Goal: Task Accomplishment & Management: Complete application form

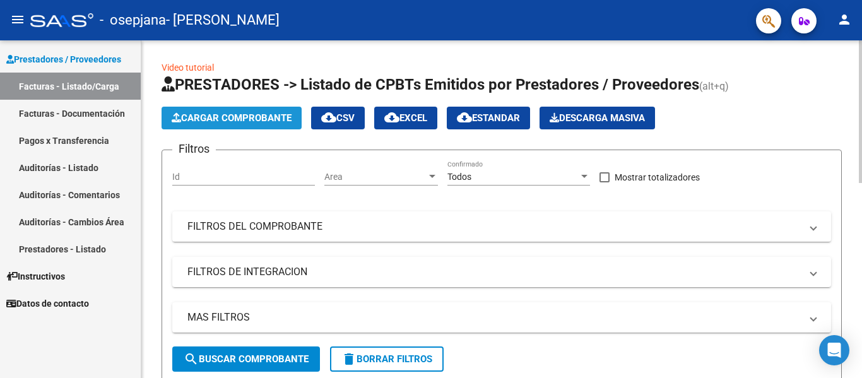
click at [235, 116] on span "Cargar Comprobante" at bounding box center [232, 117] width 120 height 11
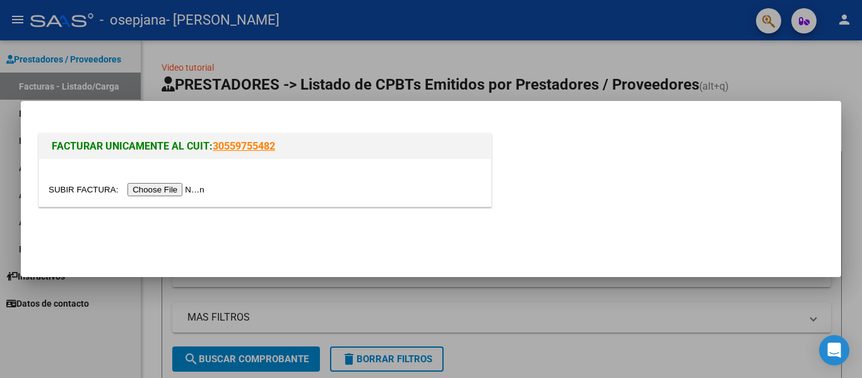
click at [173, 192] on input "file" at bounding box center [129, 189] width 160 height 13
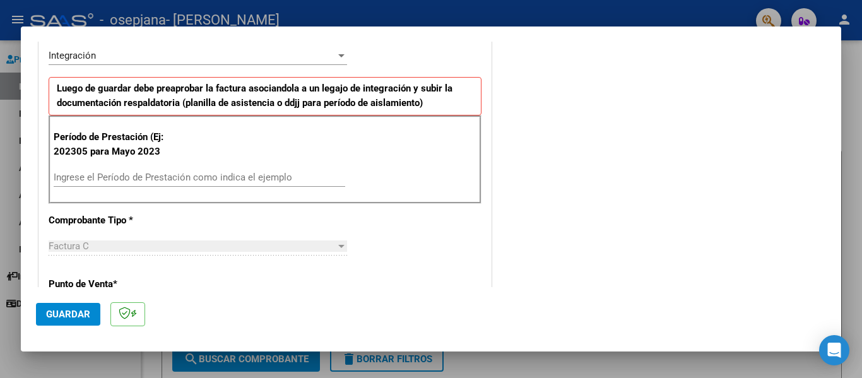
scroll to position [305, 0]
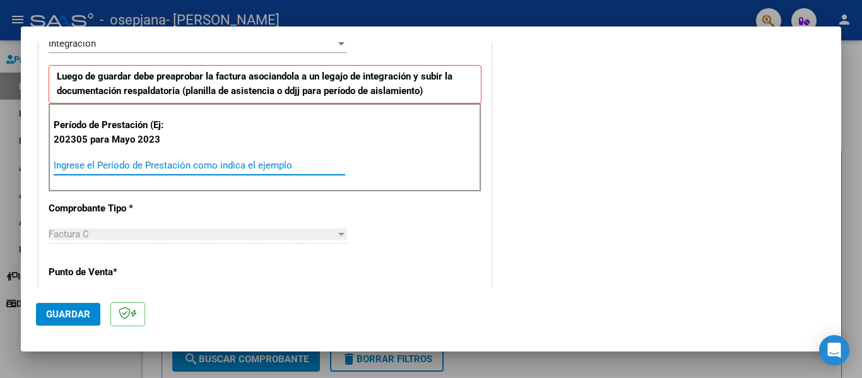
click at [240, 165] on input "Ingrese el Período de Prestación como indica el ejemplo" at bounding box center [199, 165] width 291 height 11
type input "202507"
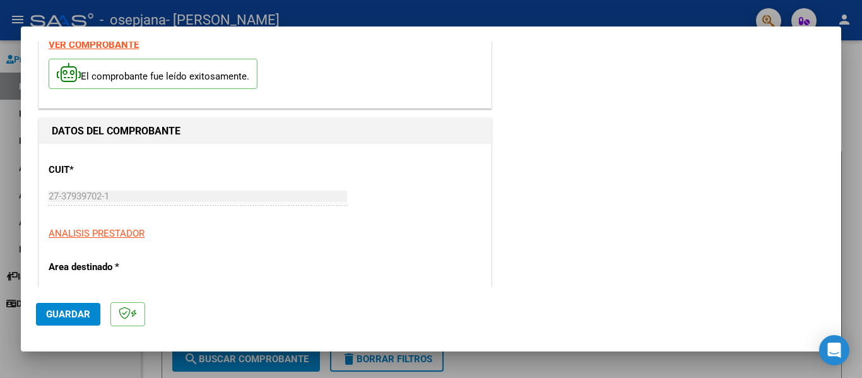
scroll to position [0, 0]
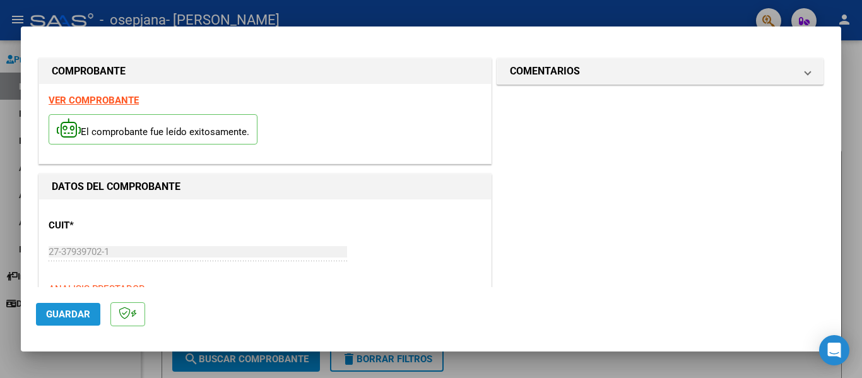
click at [64, 305] on button "Guardar" at bounding box center [68, 314] width 64 height 23
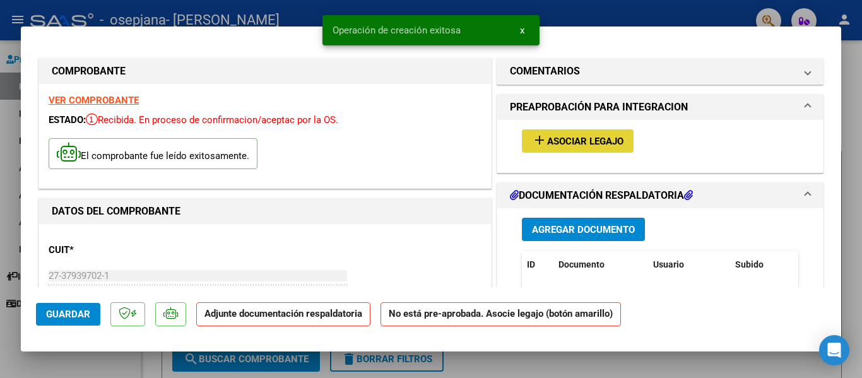
click at [575, 143] on span "Asociar Legajo" at bounding box center [585, 141] width 76 height 11
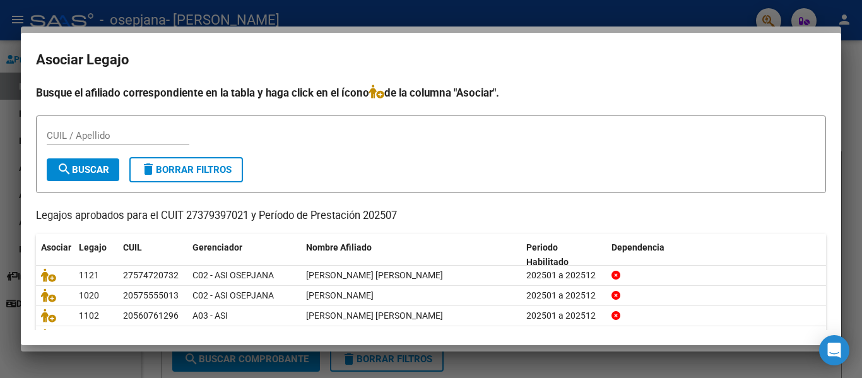
scroll to position [66, 0]
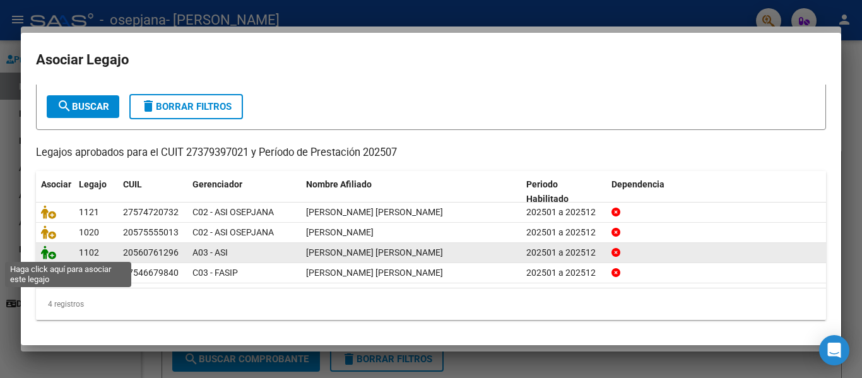
click at [52, 252] on icon at bounding box center [48, 252] width 15 height 14
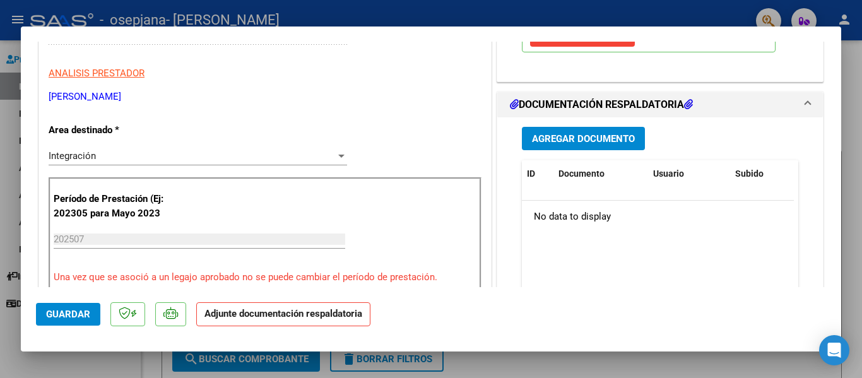
scroll to position [250, 0]
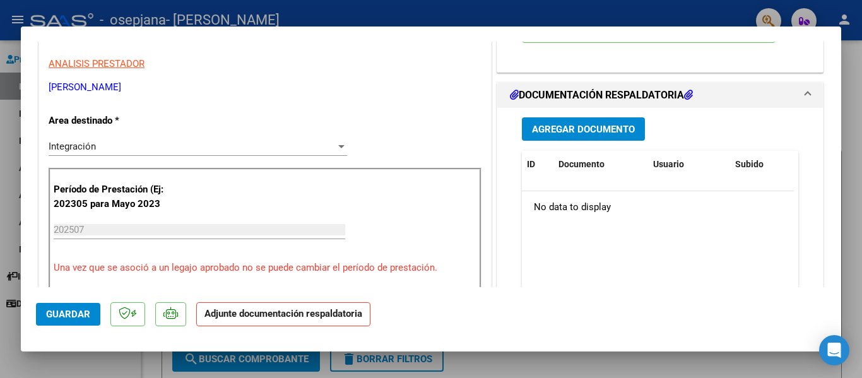
click at [595, 87] on mat-expansion-panel-header "DOCUMENTACIÓN RESPALDATORIA" at bounding box center [660, 95] width 326 height 25
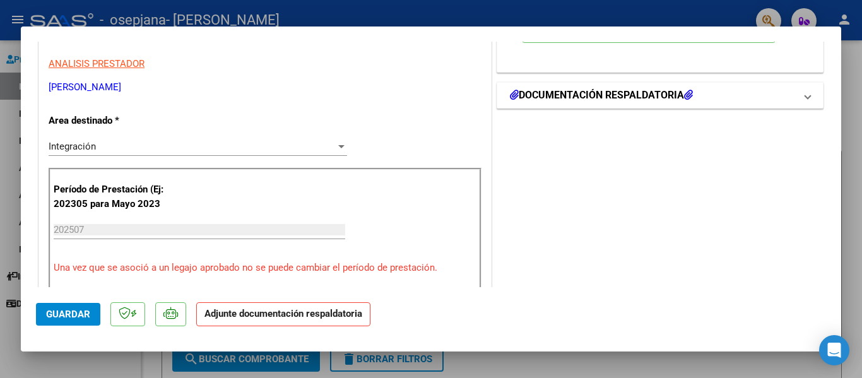
click at [595, 87] on mat-expansion-panel-header "DOCUMENTACIÓN RESPALDATORIA" at bounding box center [660, 95] width 326 height 25
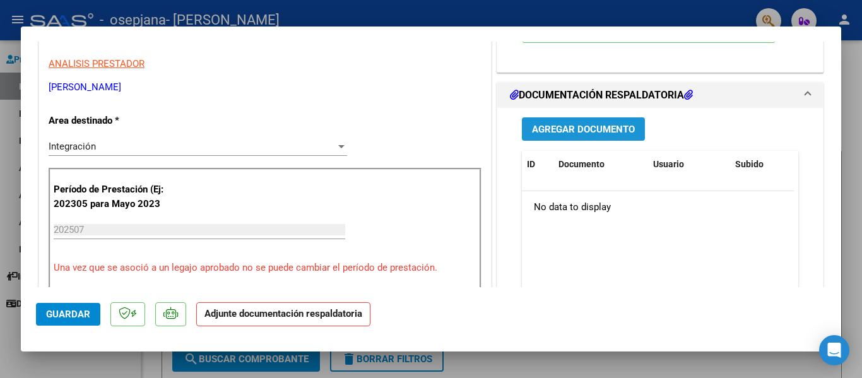
click at [575, 124] on span "Agregar Documento" at bounding box center [583, 129] width 103 height 11
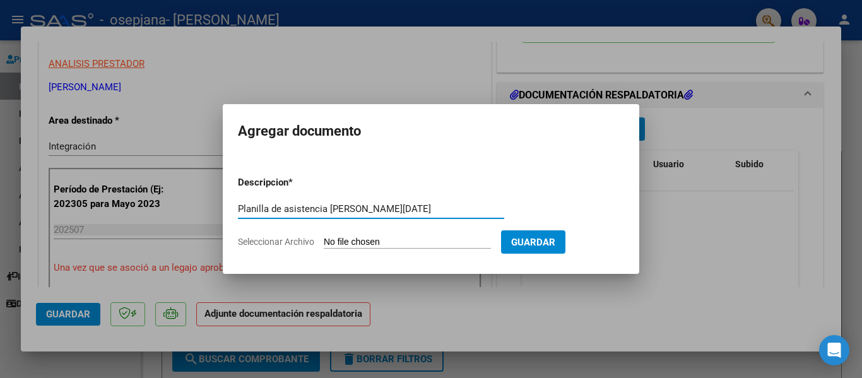
type input "Planilla de asistencia [PERSON_NAME][DATE]"
click at [295, 243] on span "Seleccionar Archivo" at bounding box center [276, 242] width 76 height 10
click at [324, 243] on input "Seleccionar Archivo" at bounding box center [407, 243] width 167 height 12
type input "C:\fakepath\Planilla de asistencia Psicologia [PERSON_NAME][DATE].pdf"
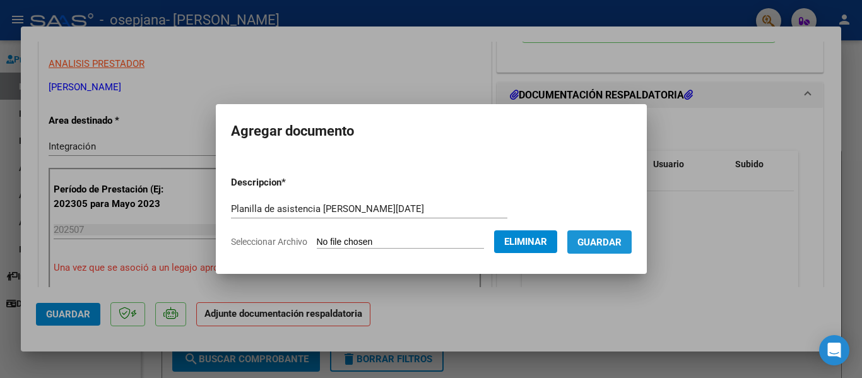
click at [607, 238] on span "Guardar" at bounding box center [599, 242] width 44 height 11
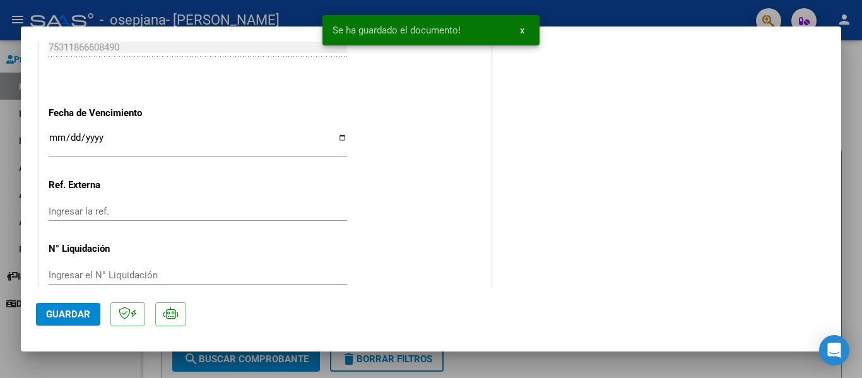
scroll to position [884, 0]
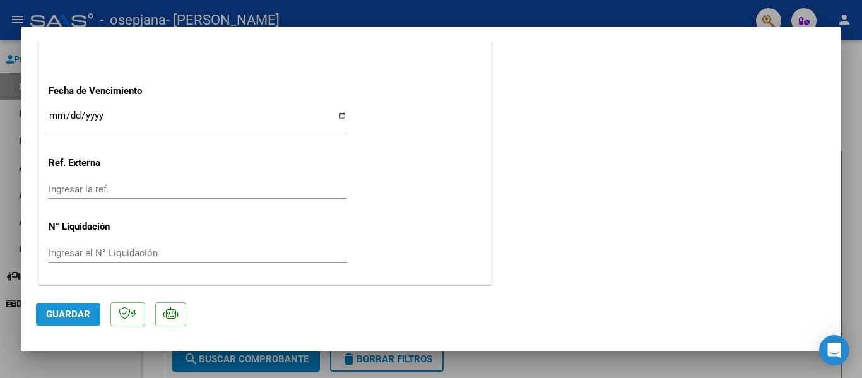
click at [76, 310] on span "Guardar" at bounding box center [68, 313] width 44 height 11
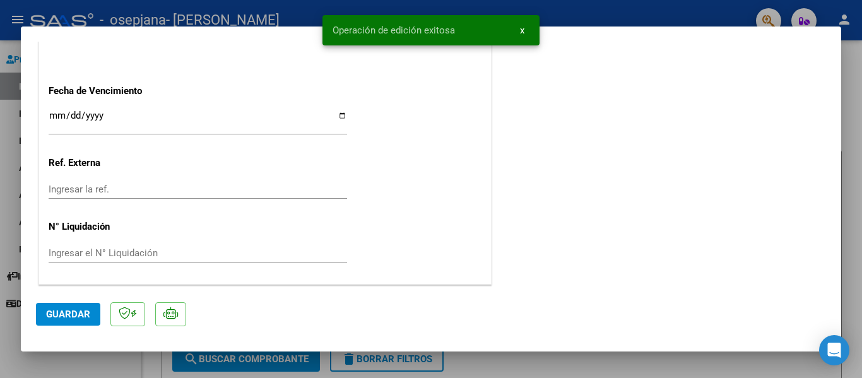
click at [521, 32] on span "x" at bounding box center [522, 30] width 4 height 11
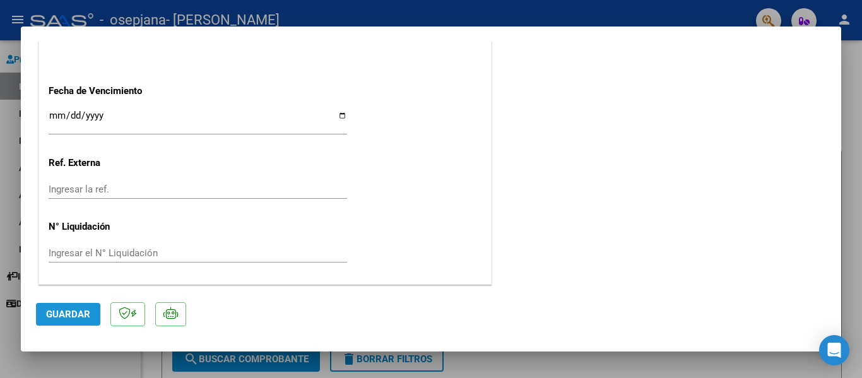
click at [76, 317] on span "Guardar" at bounding box center [68, 313] width 44 height 11
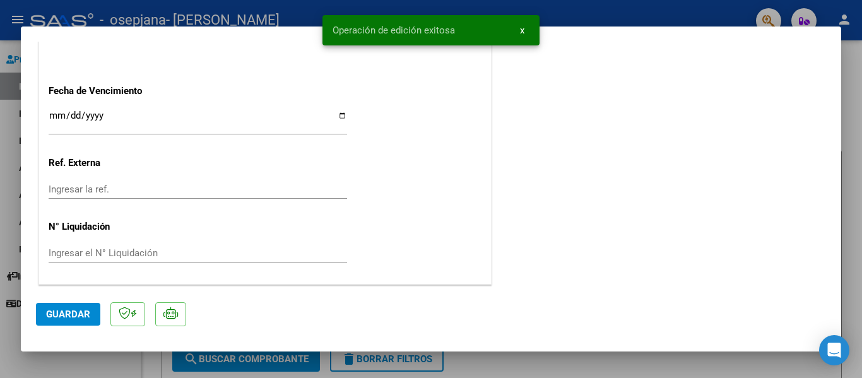
click at [566, 14] on div at bounding box center [431, 189] width 862 height 378
type input "$ 0,00"
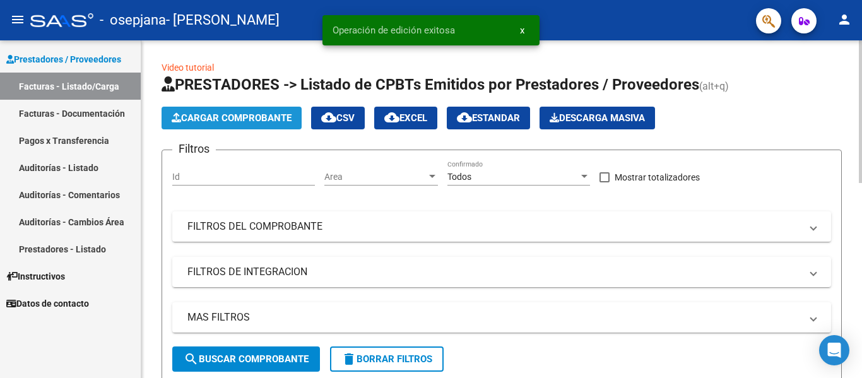
click at [273, 123] on span "Cargar Comprobante" at bounding box center [232, 117] width 120 height 11
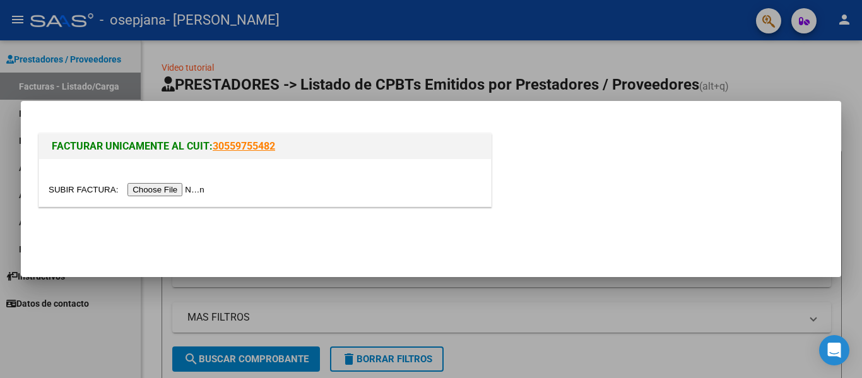
click at [196, 192] on input "file" at bounding box center [129, 189] width 160 height 13
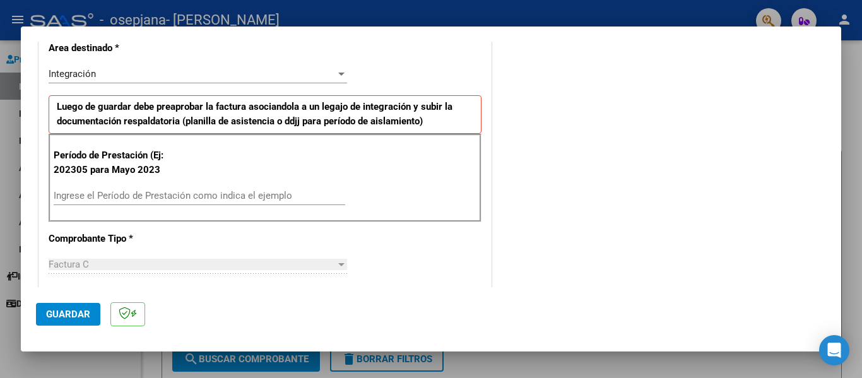
scroll to position [280, 0]
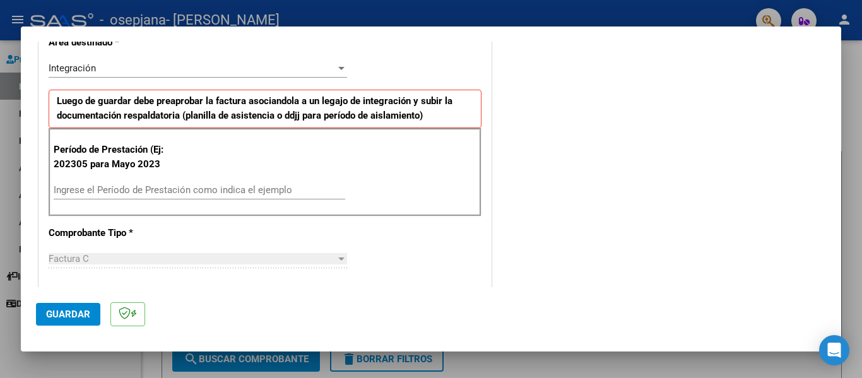
click at [279, 198] on div "Ingrese el Período de Prestación como indica el ejemplo" at bounding box center [199, 189] width 291 height 19
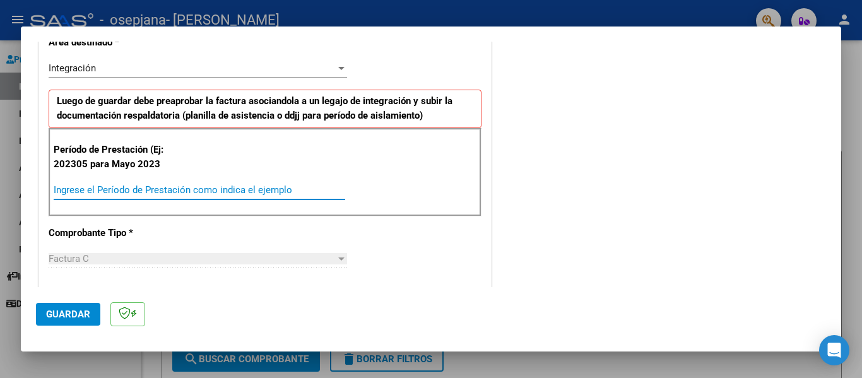
click at [273, 195] on input "Ingrese el Período de Prestación como indica el ejemplo" at bounding box center [199, 189] width 291 height 11
type input "202507"
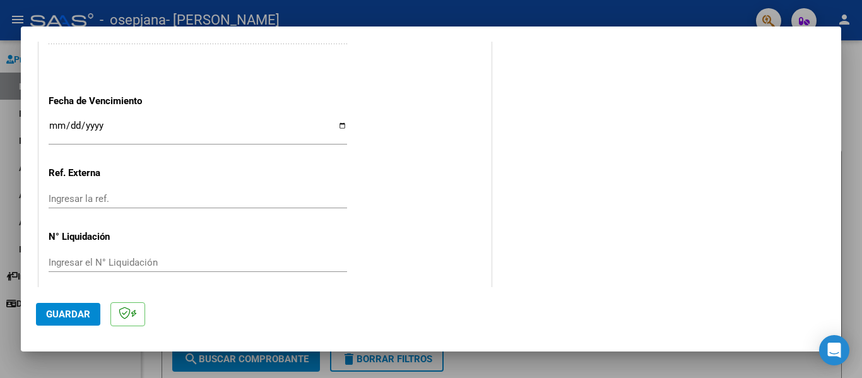
scroll to position [841, 0]
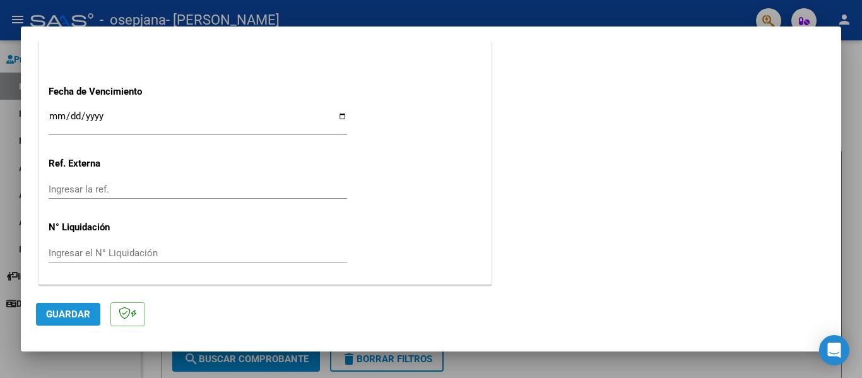
click at [67, 303] on button "Guardar" at bounding box center [68, 314] width 64 height 23
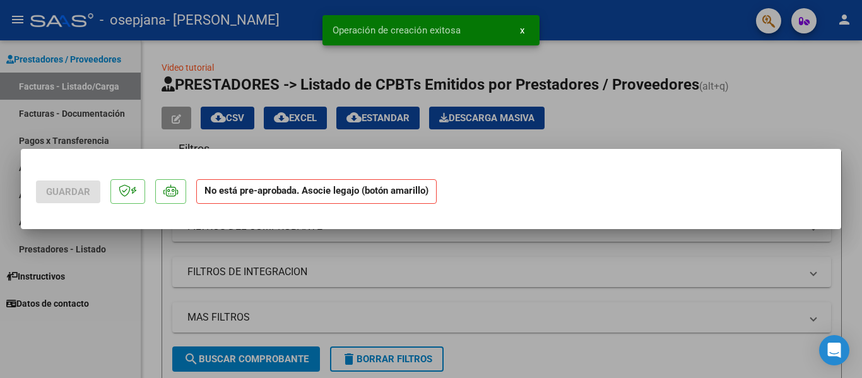
scroll to position [0, 0]
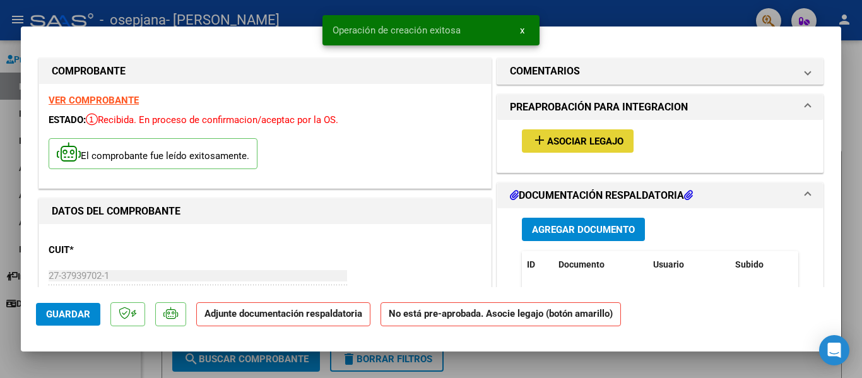
click at [555, 139] on span "Asociar Legajo" at bounding box center [585, 141] width 76 height 11
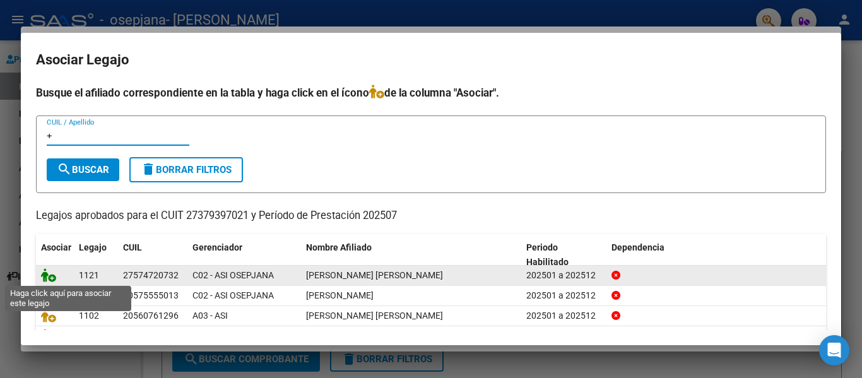
type input "+"
click at [49, 279] on icon at bounding box center [48, 275] width 15 height 14
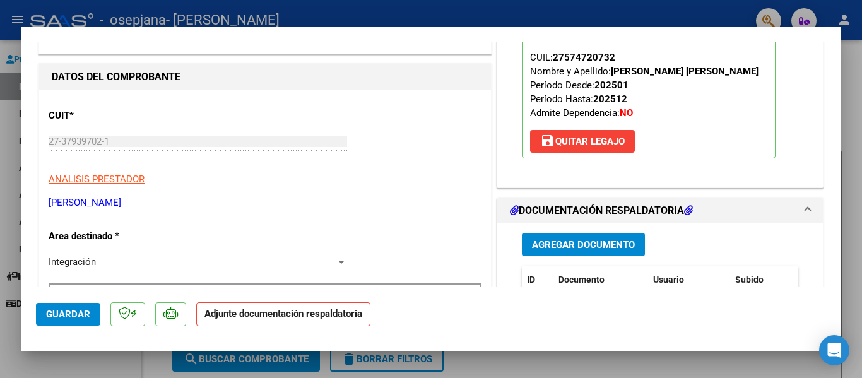
scroll to position [144, 0]
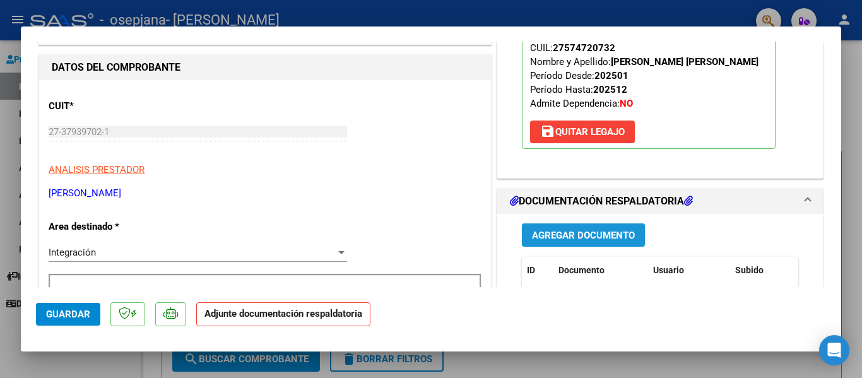
click at [604, 230] on span "Agregar Documento" at bounding box center [583, 235] width 103 height 11
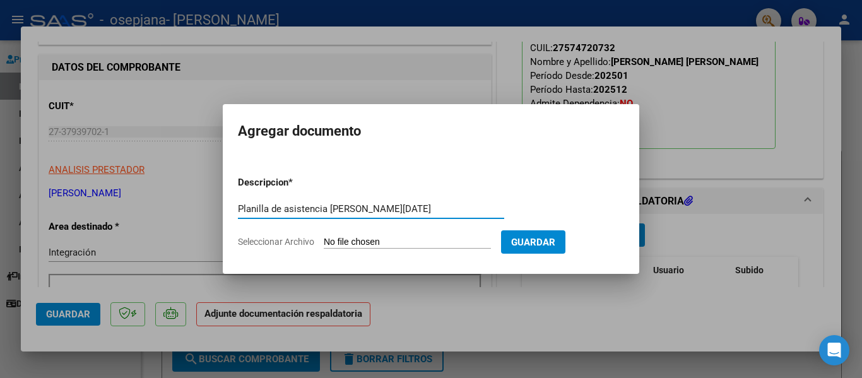
type input "Planilla de asistencia [PERSON_NAME][DATE]"
click at [284, 240] on span "Seleccionar Archivo" at bounding box center [276, 242] width 76 height 10
click at [324, 240] on input "Seleccionar Archivo" at bounding box center [407, 243] width 167 height 12
type input "C:\fakepath\Planilla de asistencia Psicología [PERSON_NAME][GEOGRAPHIC_DATA][DA…"
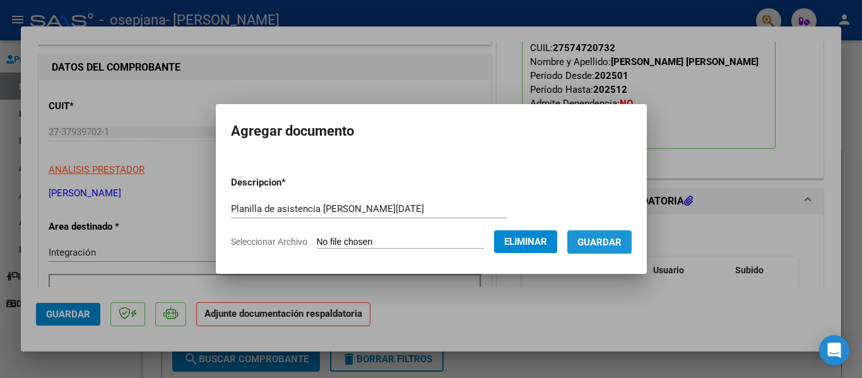
click at [604, 243] on span "Guardar" at bounding box center [599, 242] width 44 height 11
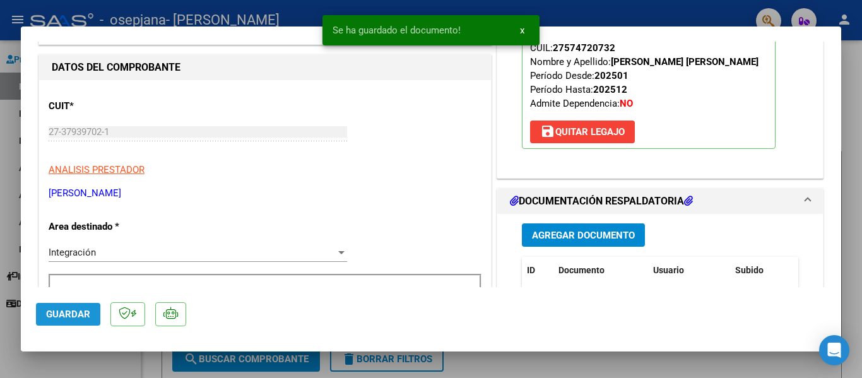
click at [49, 318] on span "Guardar" at bounding box center [68, 313] width 44 height 11
click at [524, 28] on button "x" at bounding box center [522, 30] width 25 height 23
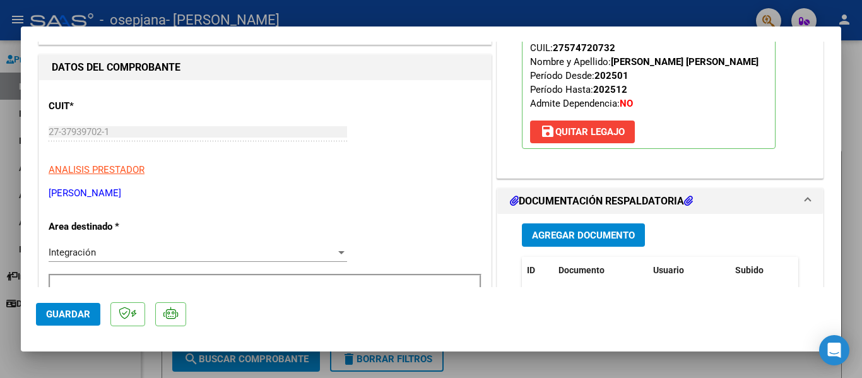
click at [494, 12] on div at bounding box center [431, 189] width 862 height 378
type input "$ 0,00"
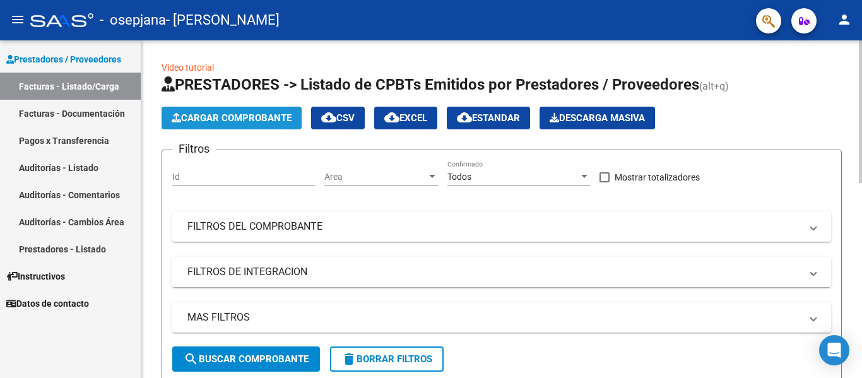
click at [267, 120] on span "Cargar Comprobante" at bounding box center [232, 117] width 120 height 11
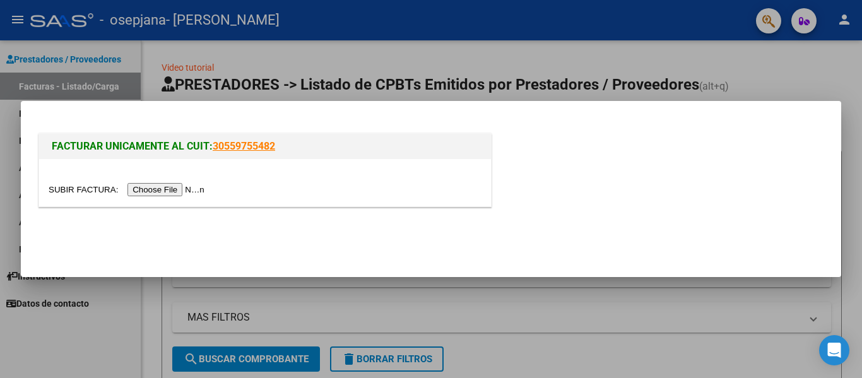
click at [169, 189] on input "file" at bounding box center [129, 189] width 160 height 13
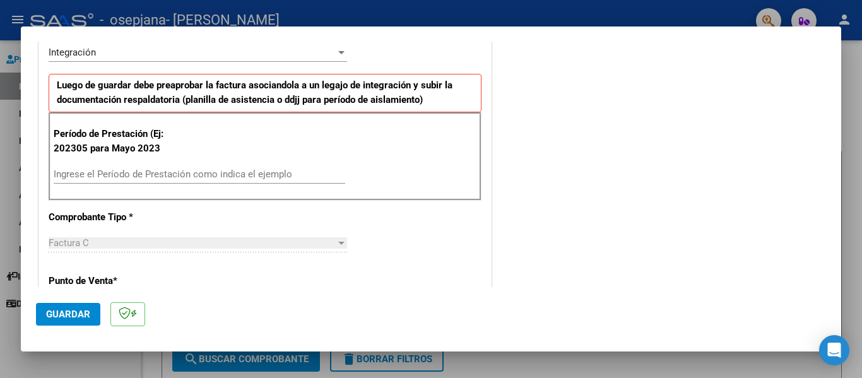
scroll to position [311, 0]
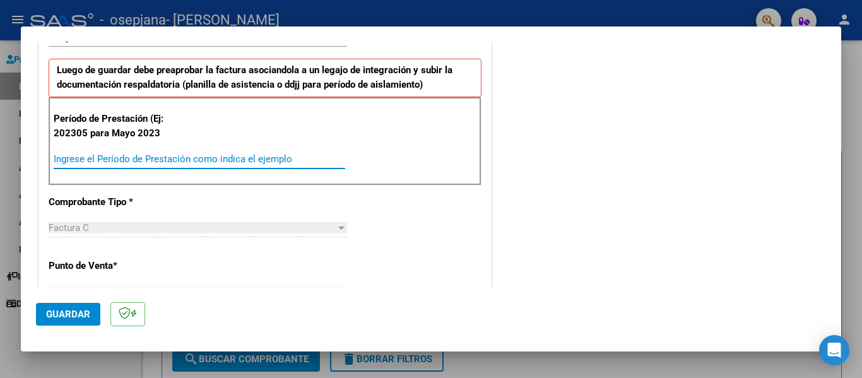
click at [307, 158] on input "Ingrese el Período de Prestación como indica el ejemplo" at bounding box center [199, 158] width 291 height 11
type input "202507"
click at [82, 314] on span "Guardar" at bounding box center [68, 313] width 44 height 11
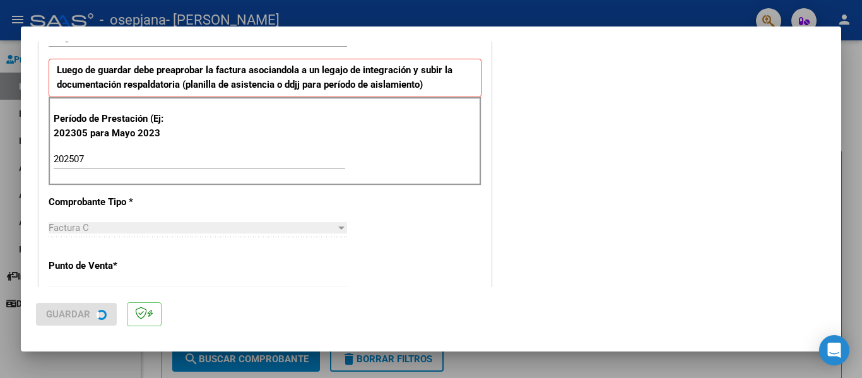
scroll to position [0, 0]
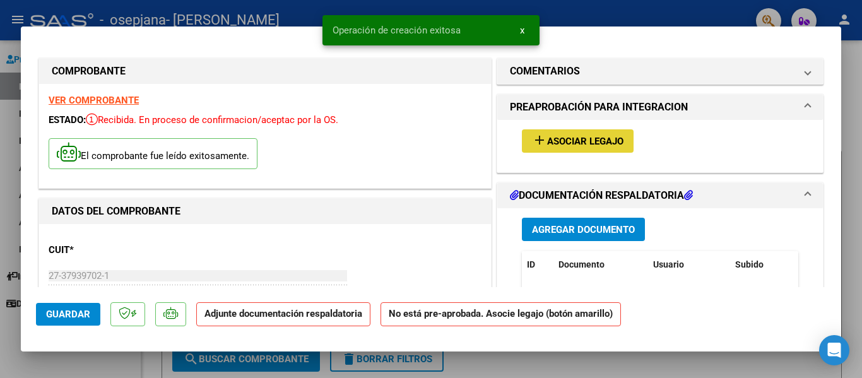
click at [584, 139] on span "Asociar Legajo" at bounding box center [585, 141] width 76 height 11
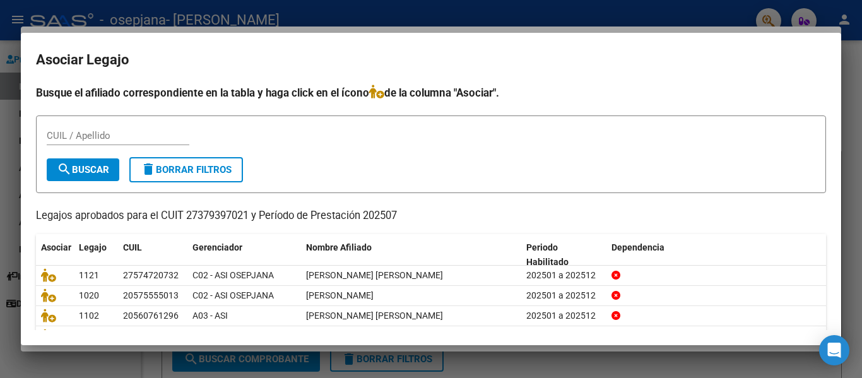
scroll to position [66, 0]
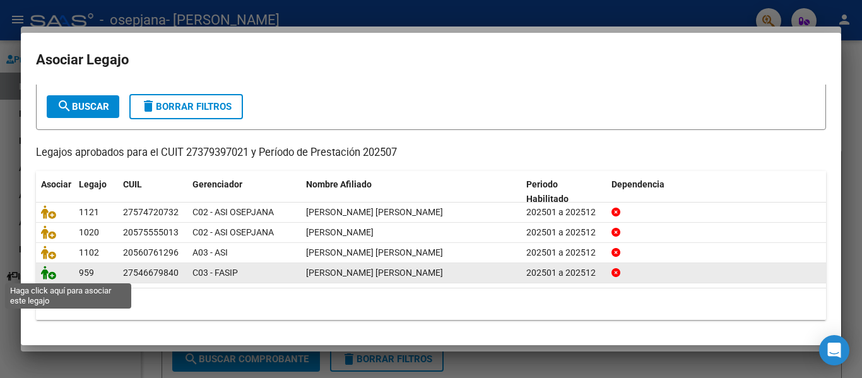
click at [50, 273] on icon at bounding box center [48, 273] width 15 height 14
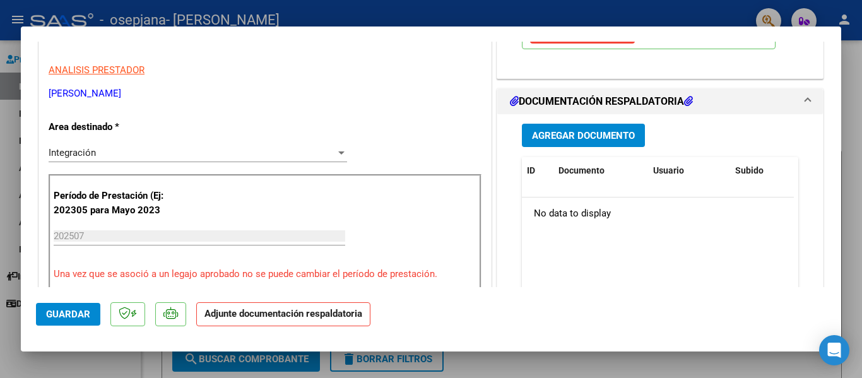
scroll to position [240, 0]
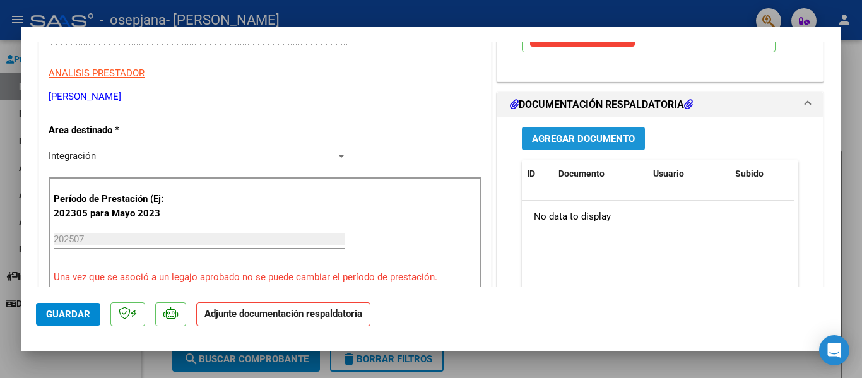
click at [616, 146] on button "Agregar Documento" at bounding box center [583, 138] width 123 height 23
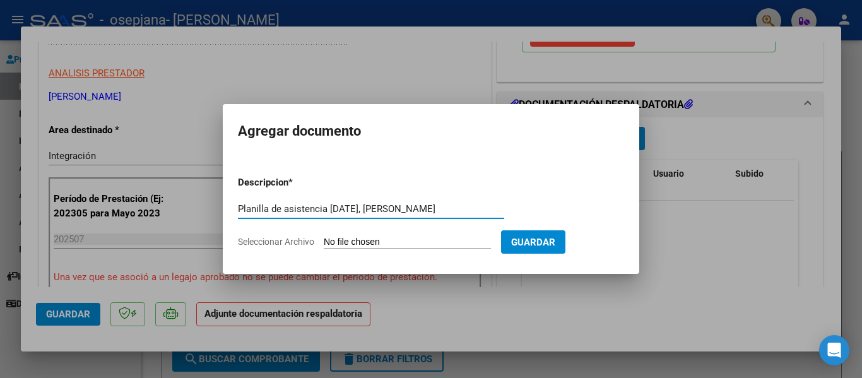
type input "Planilla de asistencia [DATE], [PERSON_NAME]"
click at [264, 243] on span "Seleccionar Archivo" at bounding box center [276, 242] width 76 height 10
click at [324, 243] on input "Seleccionar Archivo" at bounding box center [407, 243] width 167 height 12
type input "C:\fakepath\Planilla de asistencia Psicologia, [PERSON_NAME][DATE].pdf"
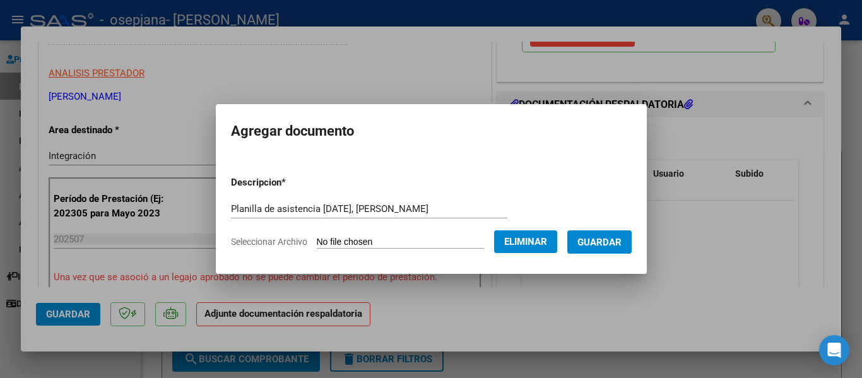
click at [607, 236] on span "Guardar" at bounding box center [599, 241] width 44 height 11
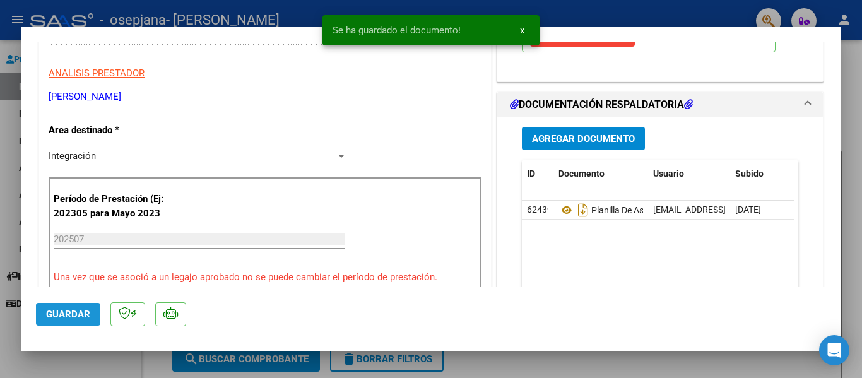
click at [83, 312] on span "Guardar" at bounding box center [68, 313] width 44 height 11
click at [525, 26] on button "x" at bounding box center [522, 30] width 25 height 23
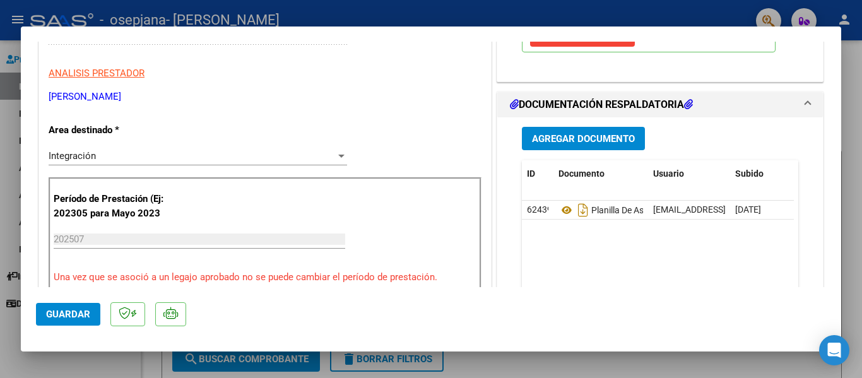
click at [654, 2] on div at bounding box center [431, 189] width 862 height 378
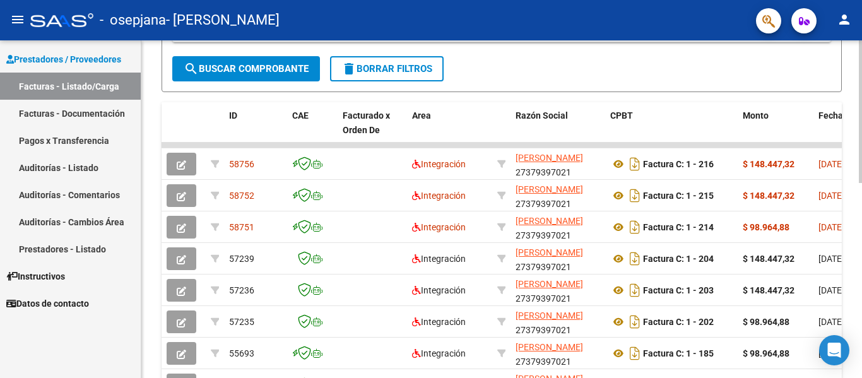
scroll to position [300, 0]
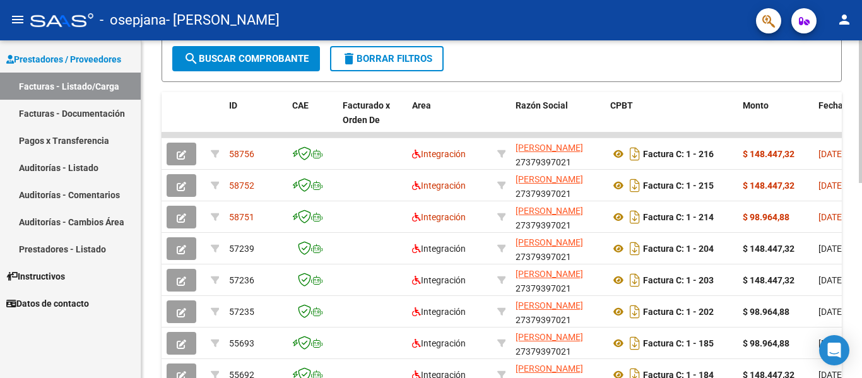
click at [861, 247] on div at bounding box center [860, 241] width 3 height 143
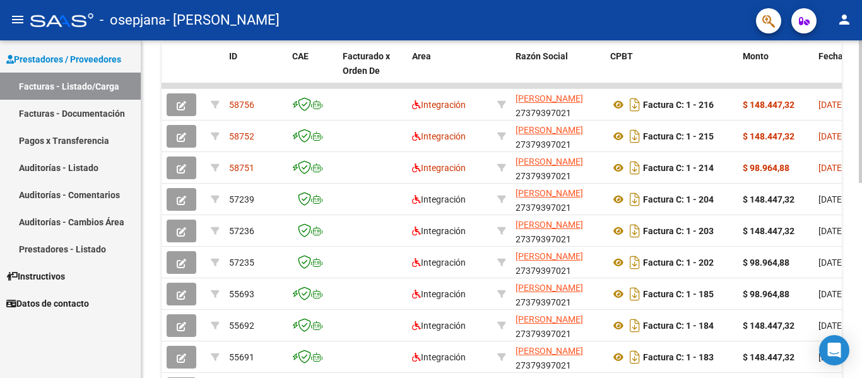
scroll to position [356, 0]
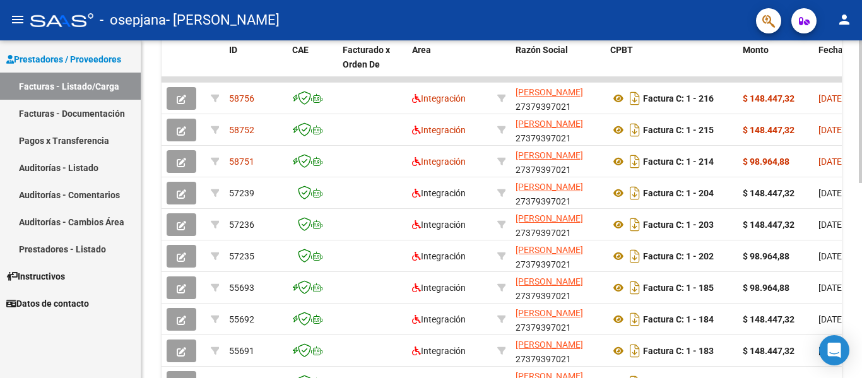
click at [861, 251] on div at bounding box center [860, 265] width 3 height 143
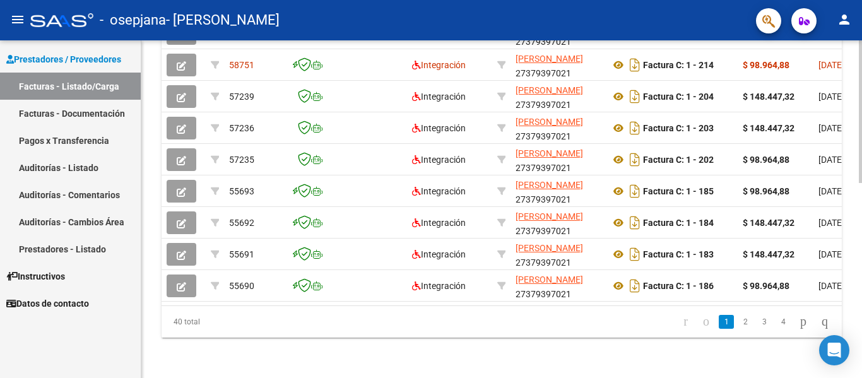
scroll to position [462, 0]
click at [861, 273] on div at bounding box center [860, 306] width 3 height 143
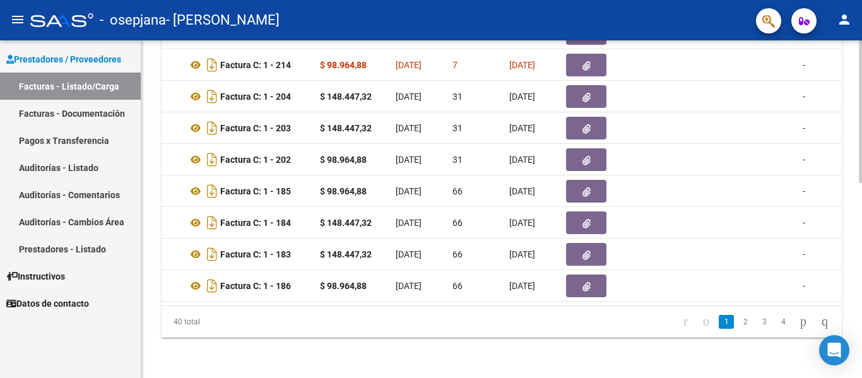
scroll to position [0, 429]
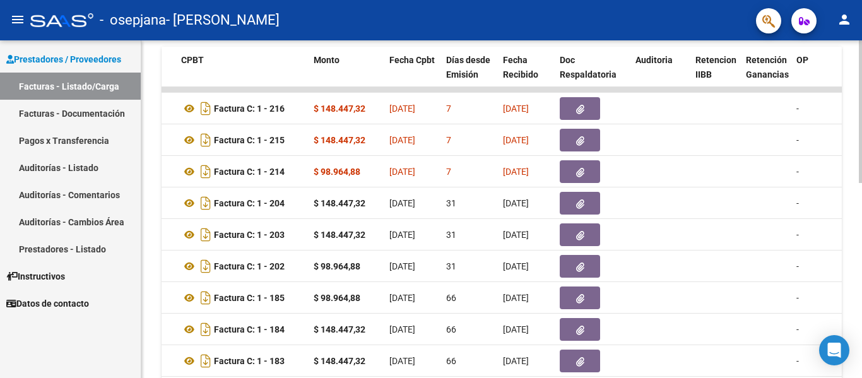
click at [840, 257] on div "Video tutorial PRESTADORES -> Listado de CPBTs Emitidos por Prestadores / Prove…" at bounding box center [503, 90] width 724 height 790
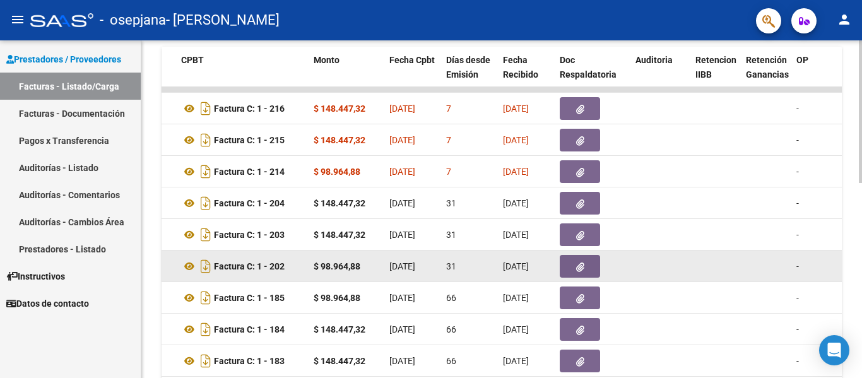
scroll to position [344, 0]
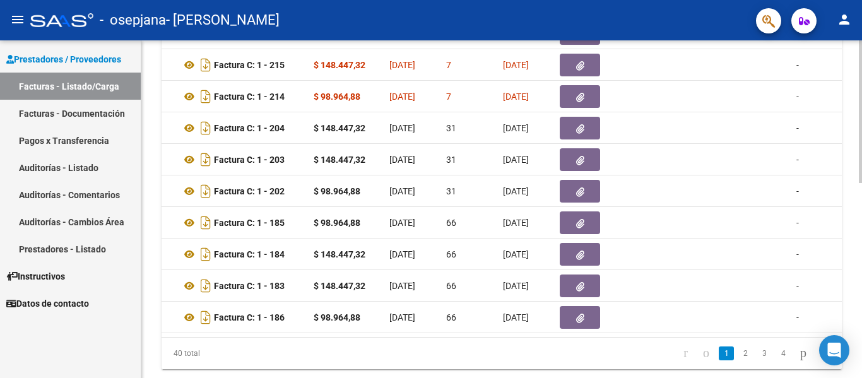
click at [861, 342] on div at bounding box center [860, 293] width 3 height 143
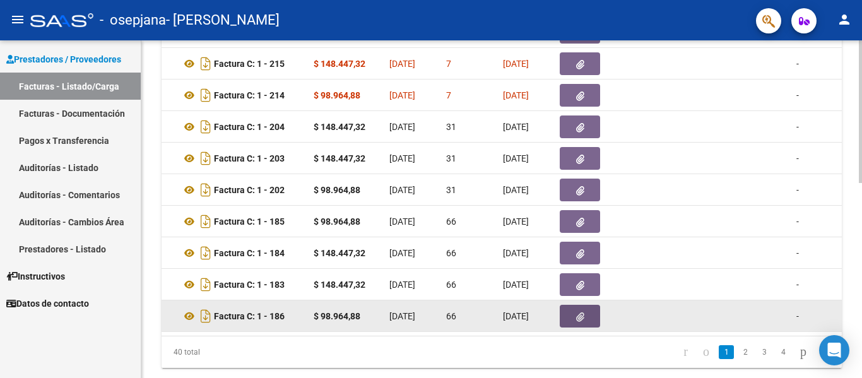
click at [595, 321] on button "button" at bounding box center [580, 316] width 40 height 23
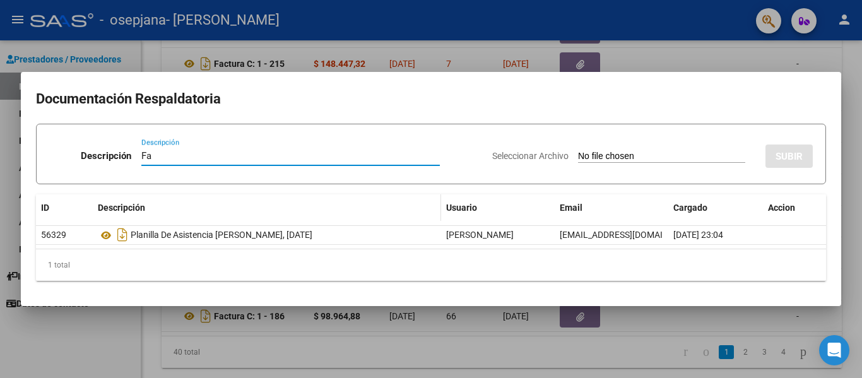
type input "F"
type input "Orden de pago firmada y sellada, Fc 0001 00000186"
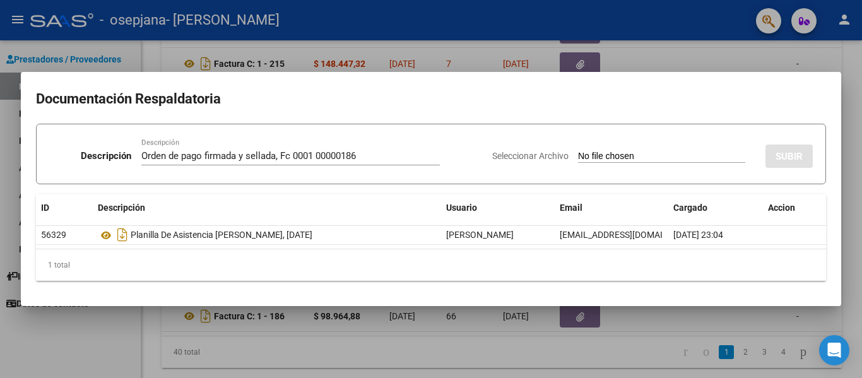
click at [536, 156] on span "Seleccionar Archivo" at bounding box center [530, 156] width 76 height 10
click at [578, 156] on input "Seleccionar Archivo" at bounding box center [661, 157] width 167 height 12
type input "C:\fakepath\Orden de pago firmada y sellada FC 00000186.pdf"
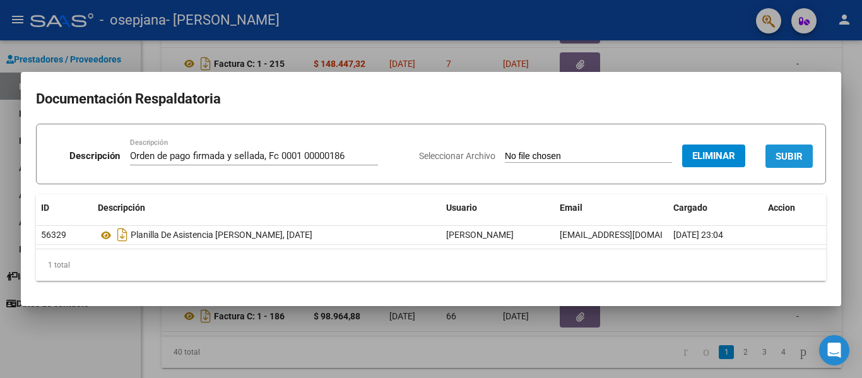
click at [777, 155] on span "SUBIR" at bounding box center [788, 156] width 27 height 11
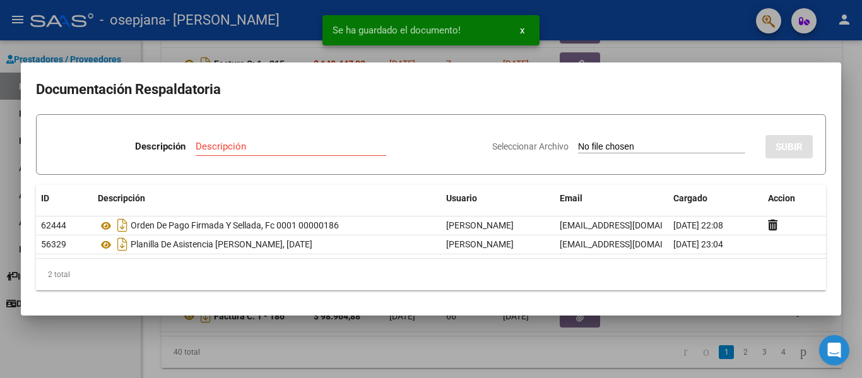
click at [599, 41] on div at bounding box center [431, 189] width 862 height 378
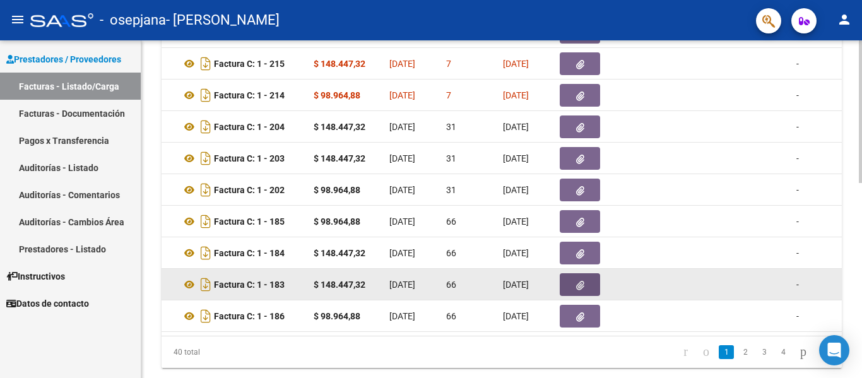
click at [567, 290] on button "button" at bounding box center [580, 284] width 40 height 23
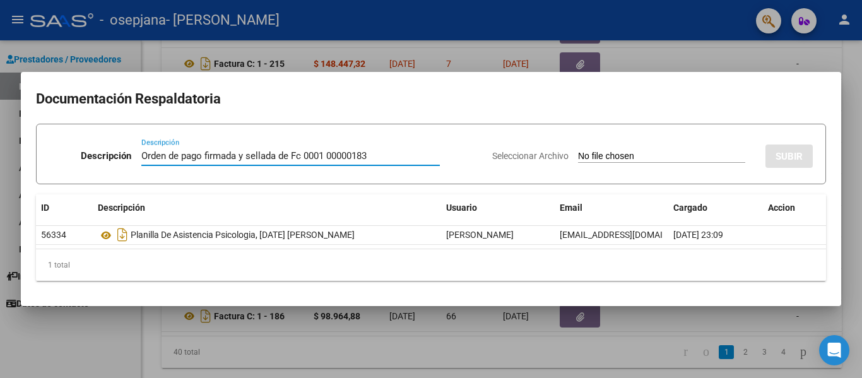
type input "Orden de pago firmada y sellada de Fc 0001 00000183"
click at [541, 151] on span "Seleccionar Archivo" at bounding box center [530, 156] width 76 height 10
click at [578, 151] on input "Seleccionar Archivo" at bounding box center [661, 157] width 167 height 12
type input "C:\fakepath\Orden de pago firmada y sellada FC 00000183.pdf"
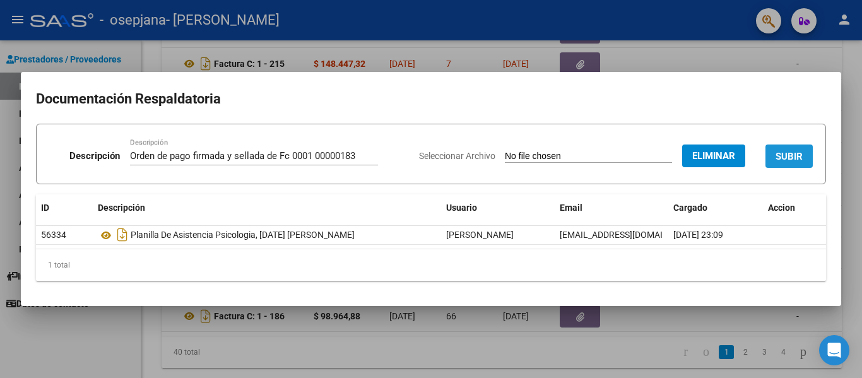
click at [785, 158] on span "SUBIR" at bounding box center [788, 156] width 27 height 11
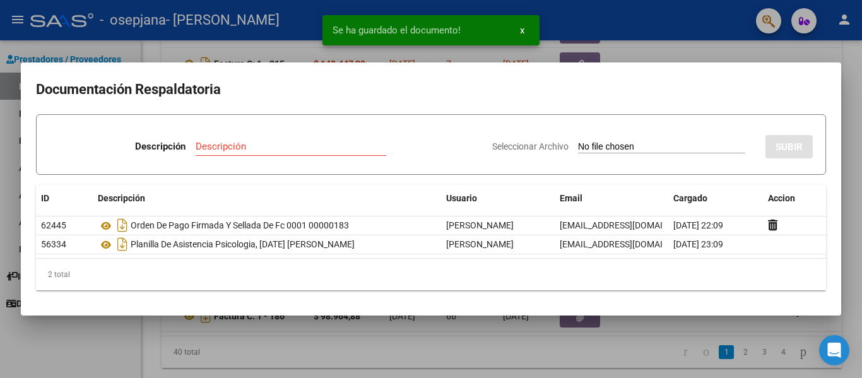
click at [753, 51] on div at bounding box center [431, 189] width 862 height 378
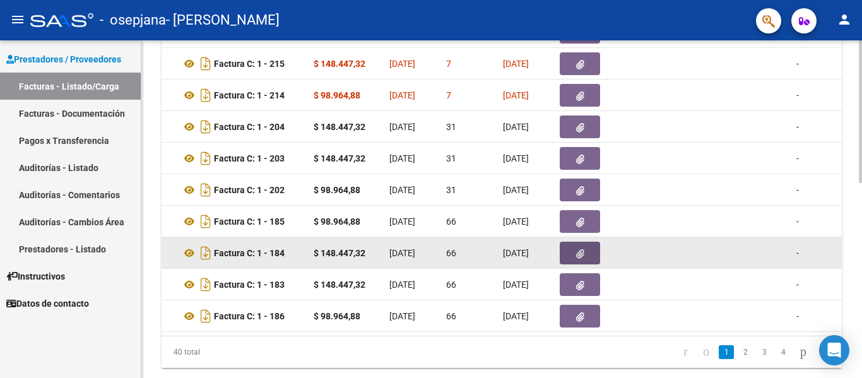
click at [575, 254] on button "button" at bounding box center [580, 253] width 40 height 23
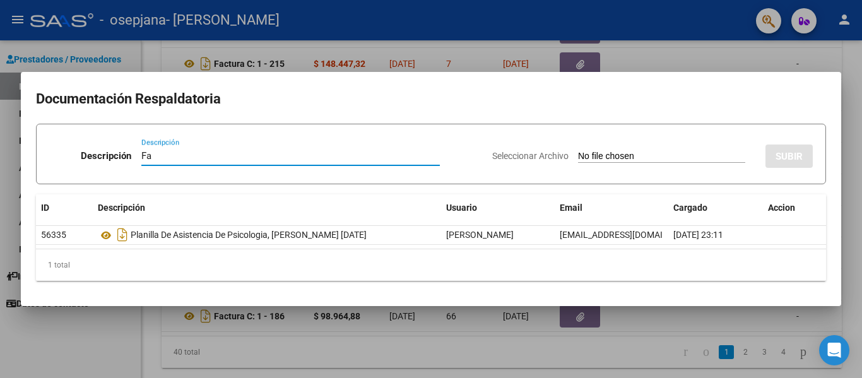
type input "F"
type input "Orden de pago firmada y sellada Fc 0001 0000018"
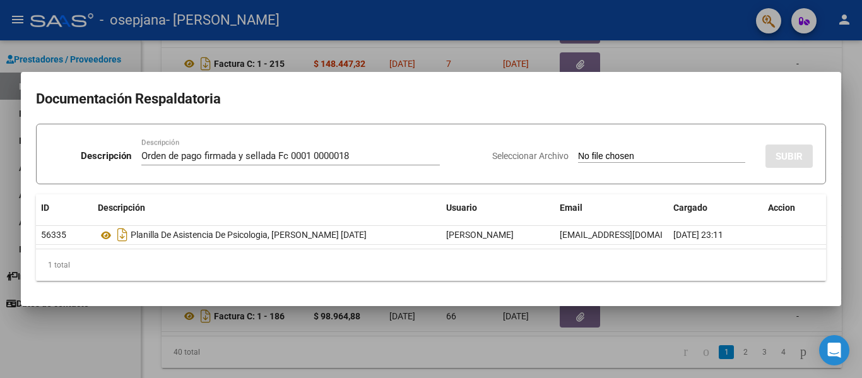
drag, startPoint x: 337, startPoint y: 83, endPoint x: 341, endPoint y: 95, distance: 13.4
click at [341, 95] on mat-dialog-container "Documentación Respaldatoria Descripción Orden de pago firmada y sellada Fc 0001…" at bounding box center [431, 189] width 820 height 234
click at [640, 49] on div at bounding box center [431, 189] width 862 height 378
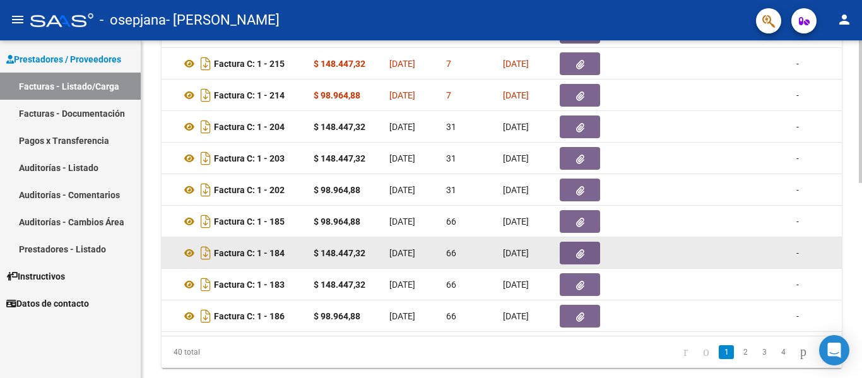
click at [567, 255] on button "button" at bounding box center [580, 253] width 40 height 23
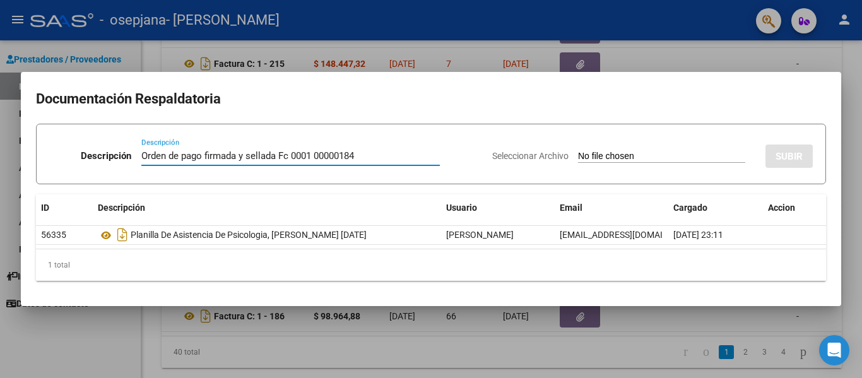
type input "Orden de pago firmada y sellada Fc 0001 00000184"
click at [525, 154] on span "Seleccionar Archivo" at bounding box center [530, 156] width 76 height 10
click at [578, 154] on input "Seleccionar Archivo" at bounding box center [661, 157] width 167 height 12
type input "C:\fakepath\Orden de pago firmada y sellada FC 00000184.pdf"
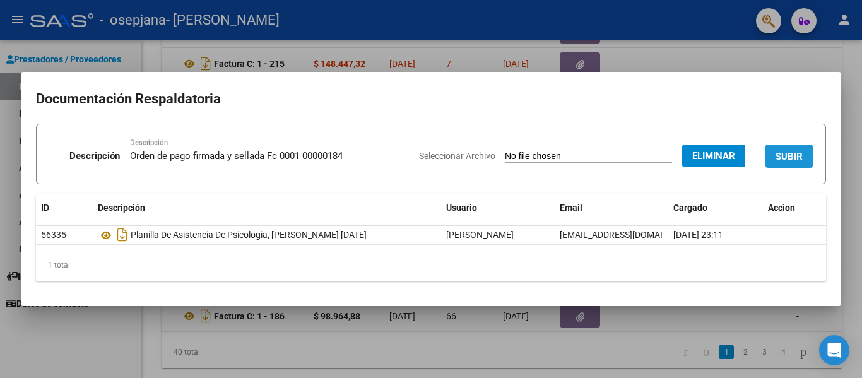
click at [782, 156] on span "SUBIR" at bounding box center [788, 156] width 27 height 11
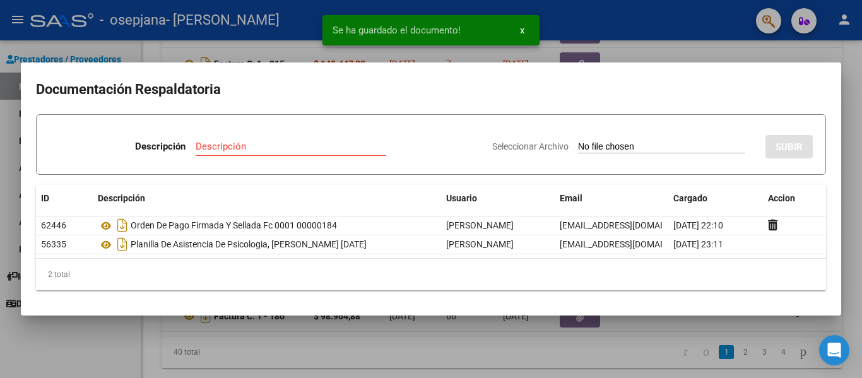
click at [664, 41] on div at bounding box center [431, 189] width 862 height 378
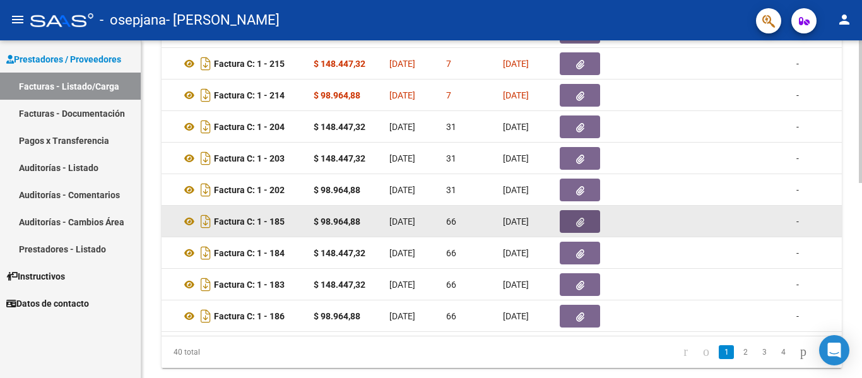
click at [582, 223] on icon "button" at bounding box center [580, 222] width 8 height 9
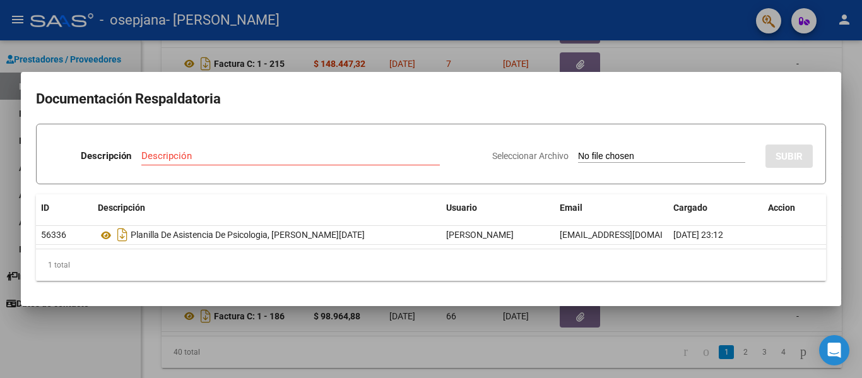
click at [441, 44] on div at bounding box center [431, 189] width 862 height 378
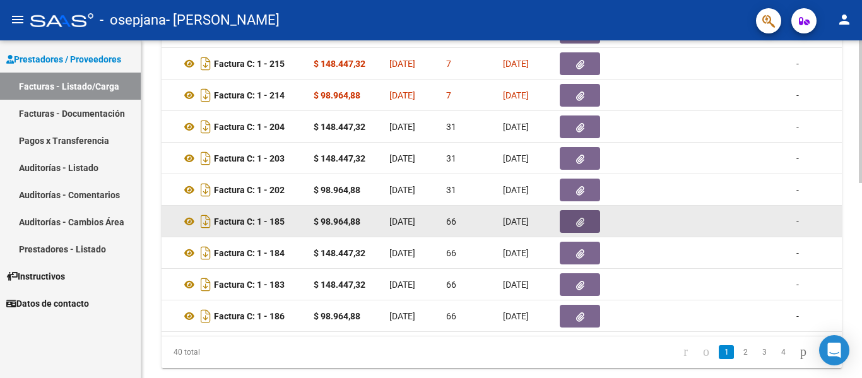
click at [574, 221] on button "button" at bounding box center [580, 221] width 40 height 23
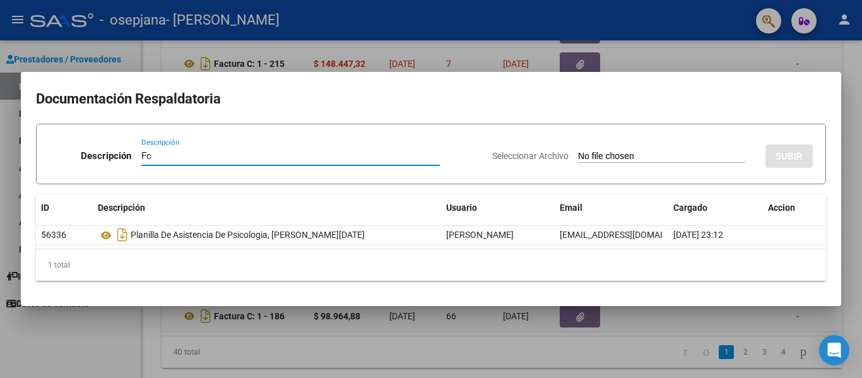
type input "F"
type input "Orden de pago firmada y sellada Fc 0001 00000185"
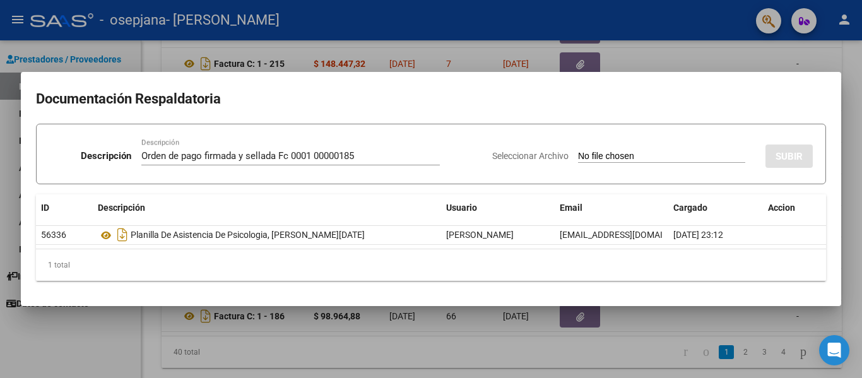
click at [541, 157] on span "Seleccionar Archivo" at bounding box center [530, 156] width 76 height 10
click at [578, 157] on input "Seleccionar Archivo" at bounding box center [661, 157] width 167 height 12
type input "C:\fakepath\Orden de pago firmada y sellada FC 00000185.pdf"
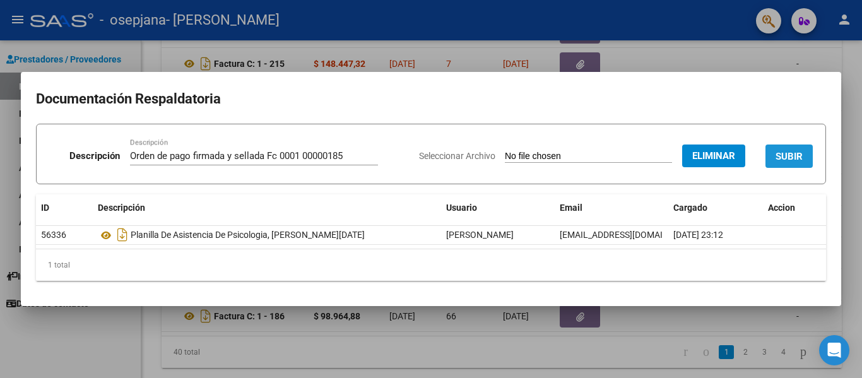
click at [778, 157] on span "SUBIR" at bounding box center [788, 156] width 27 height 11
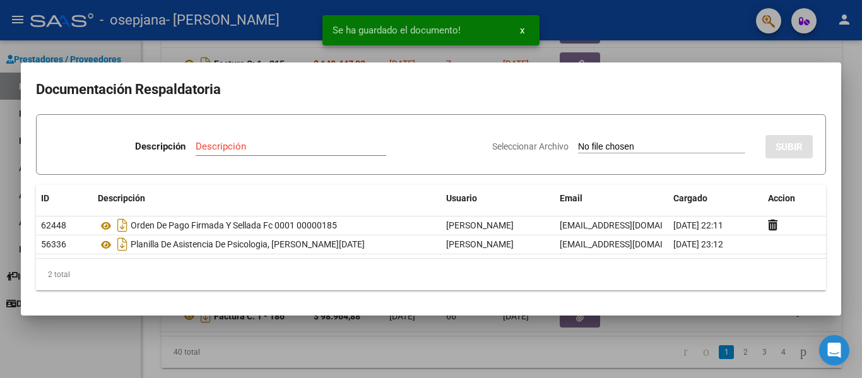
click at [795, 61] on div at bounding box center [431, 189] width 862 height 378
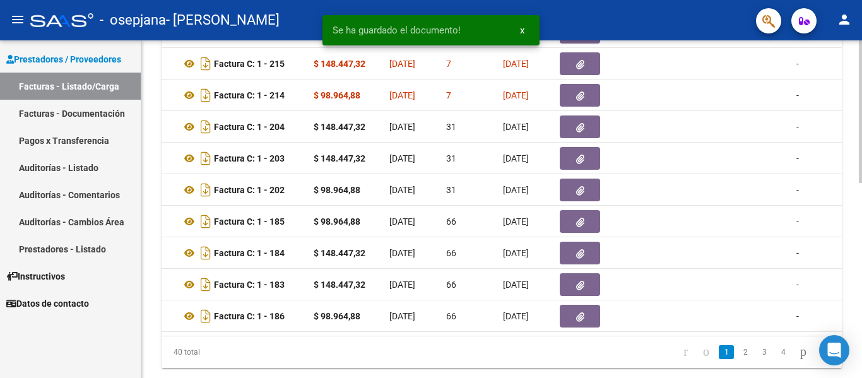
scroll to position [462, 0]
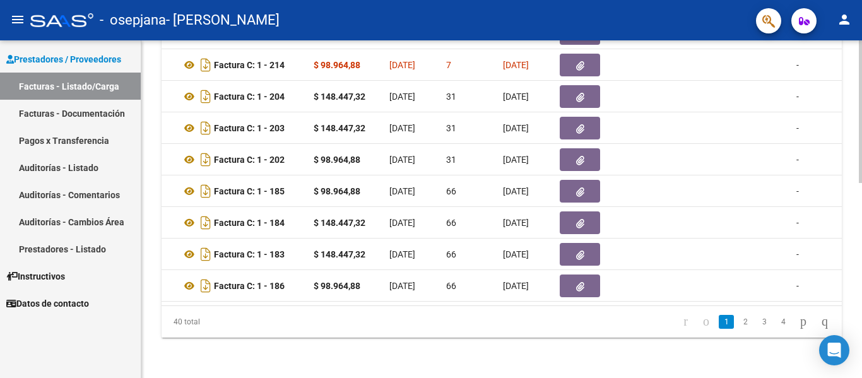
click at [859, 297] on div at bounding box center [860, 306] width 3 height 143
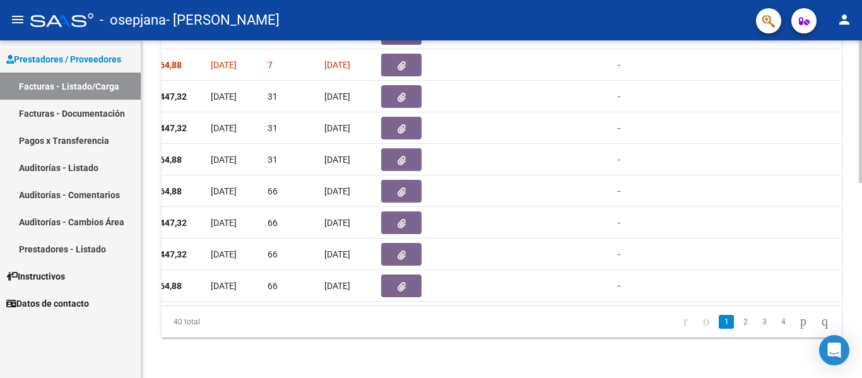
scroll to position [0, 636]
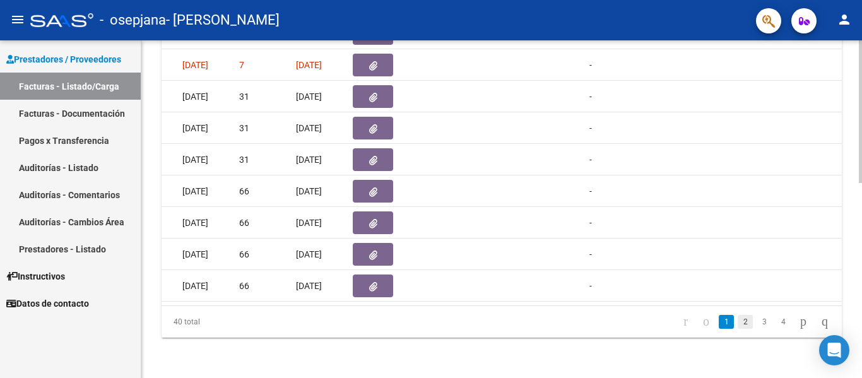
click at [737, 320] on link "2" at bounding box center [744, 322] width 15 height 14
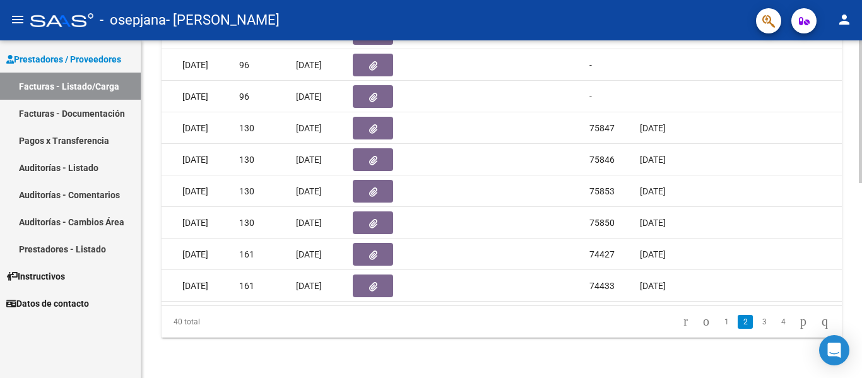
drag, startPoint x: 857, startPoint y: 245, endPoint x: 855, endPoint y: 190, distance: 55.5
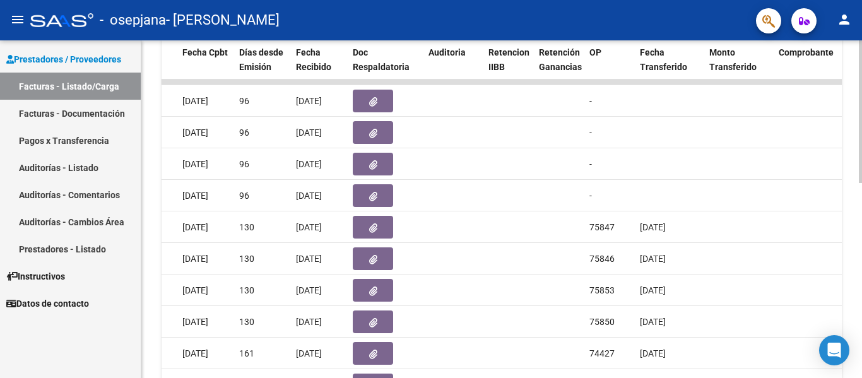
click at [852, 196] on div "Video tutorial PRESTADORES -> Listado de CPBTs Emitidos por Prestadores / Prove…" at bounding box center [503, 82] width 724 height 790
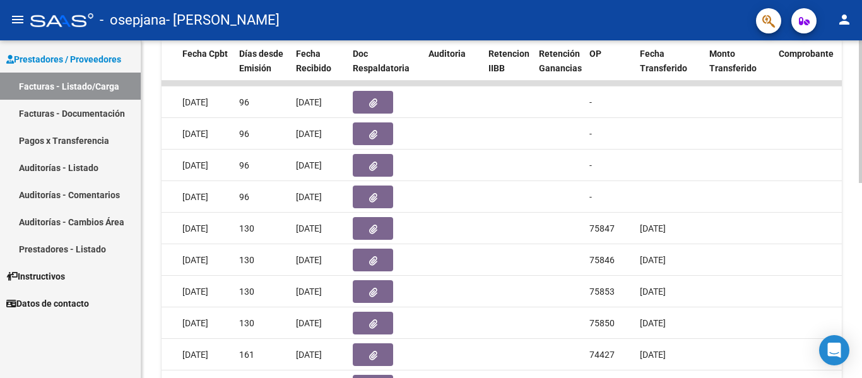
click at [861, 202] on div at bounding box center [860, 263] width 3 height 143
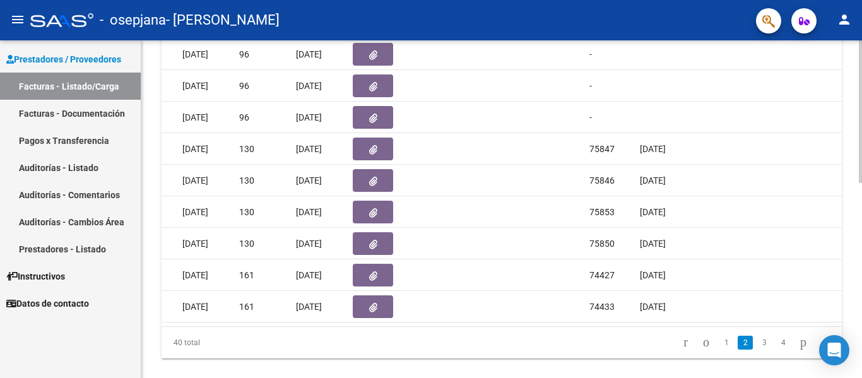
scroll to position [462, 0]
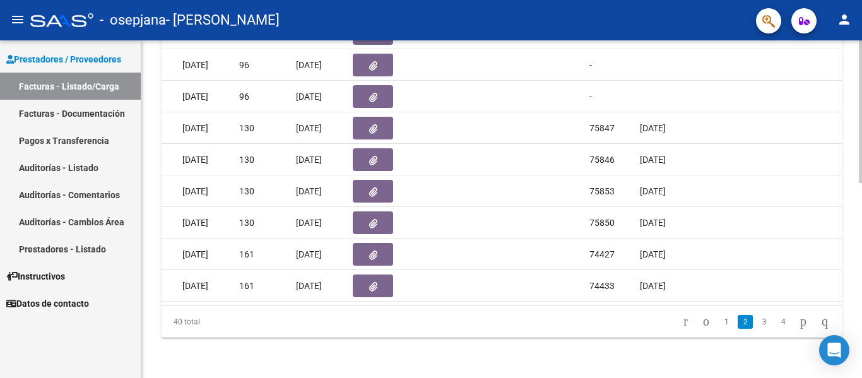
click at [861, 250] on div at bounding box center [860, 306] width 3 height 143
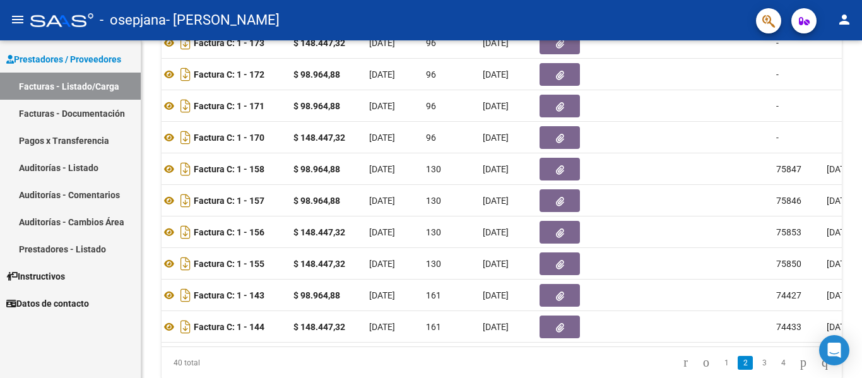
scroll to position [394, 0]
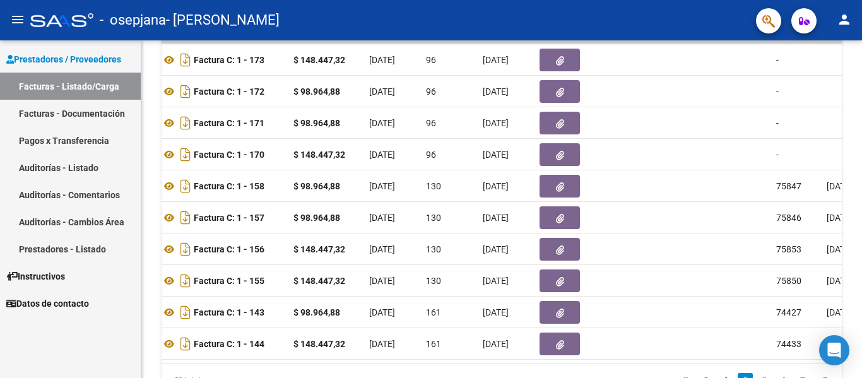
click at [857, 213] on div "Video tutorial PRESTADORES -> Listado de CPBTs Emitidos por Prestadores / Prove…" at bounding box center [503, 41] width 724 height 790
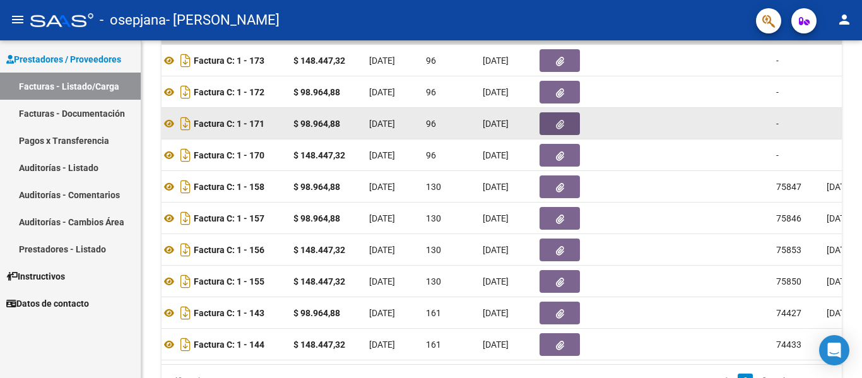
click at [557, 116] on button "button" at bounding box center [559, 123] width 40 height 23
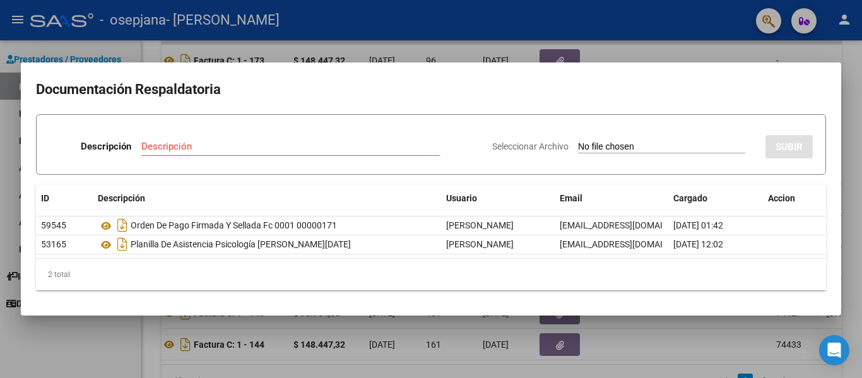
click at [799, 57] on div at bounding box center [431, 189] width 862 height 378
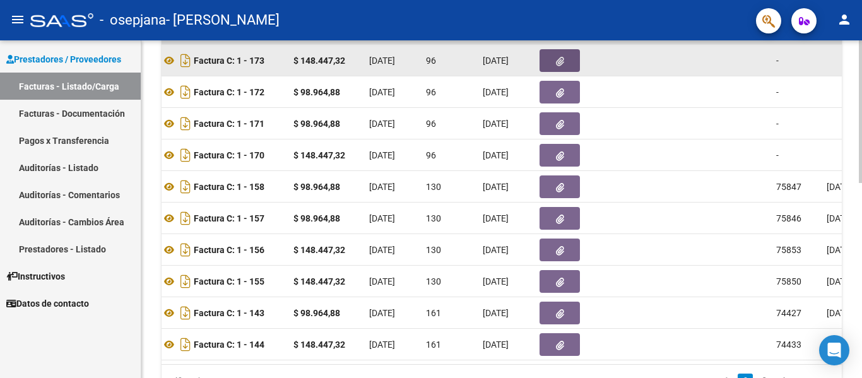
click at [558, 54] on button "button" at bounding box center [559, 60] width 40 height 23
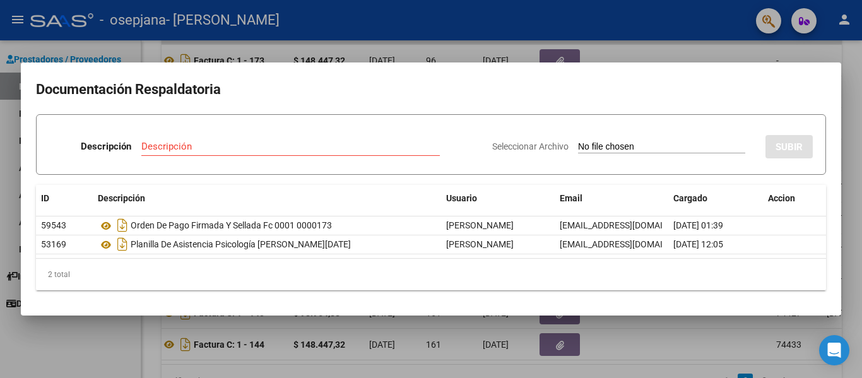
click at [672, 40] on div at bounding box center [431, 189] width 862 height 378
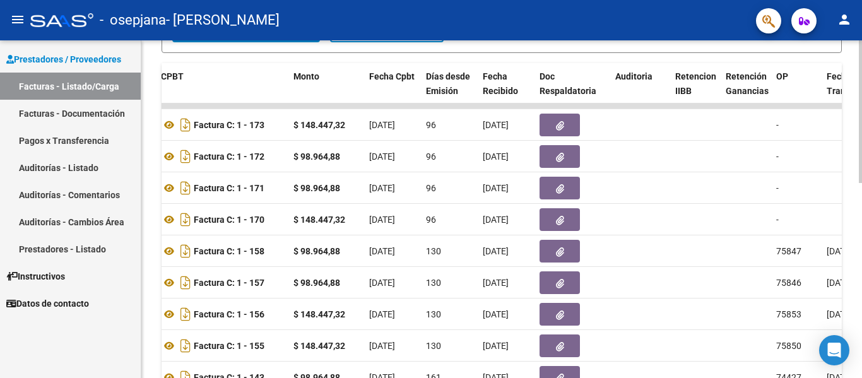
click at [857, 194] on div "Video tutorial PRESTADORES -> Listado de CPBTs Emitidos por Prestadores / Prove…" at bounding box center [503, 106] width 724 height 790
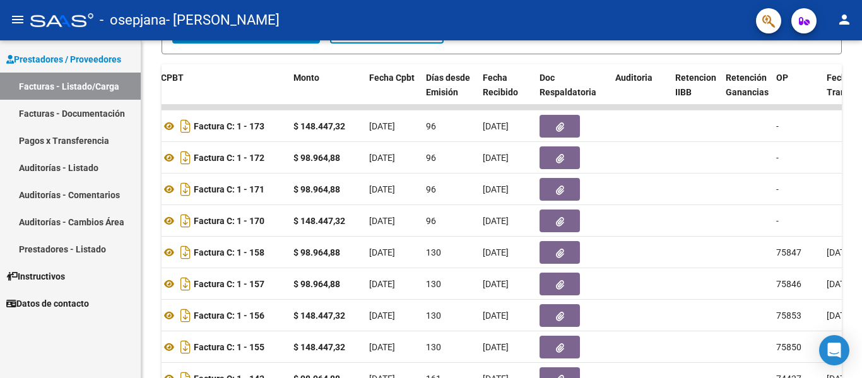
click at [601, 16] on div "- osepjana - [PERSON_NAME]" at bounding box center [387, 20] width 715 height 28
